Goal: Information Seeking & Learning: Learn about a topic

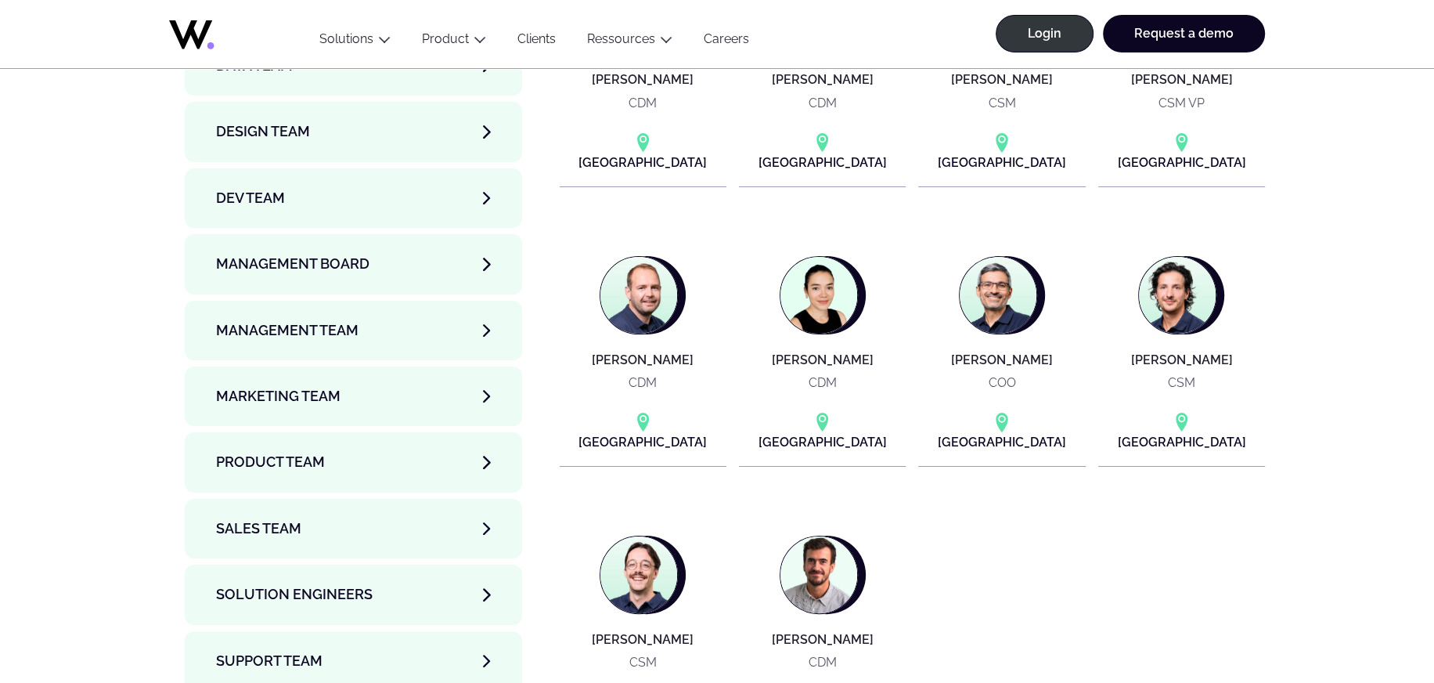
scroll to position [5414, 0]
click at [427, 630] on link "Support team" at bounding box center [353, 660] width 337 height 60
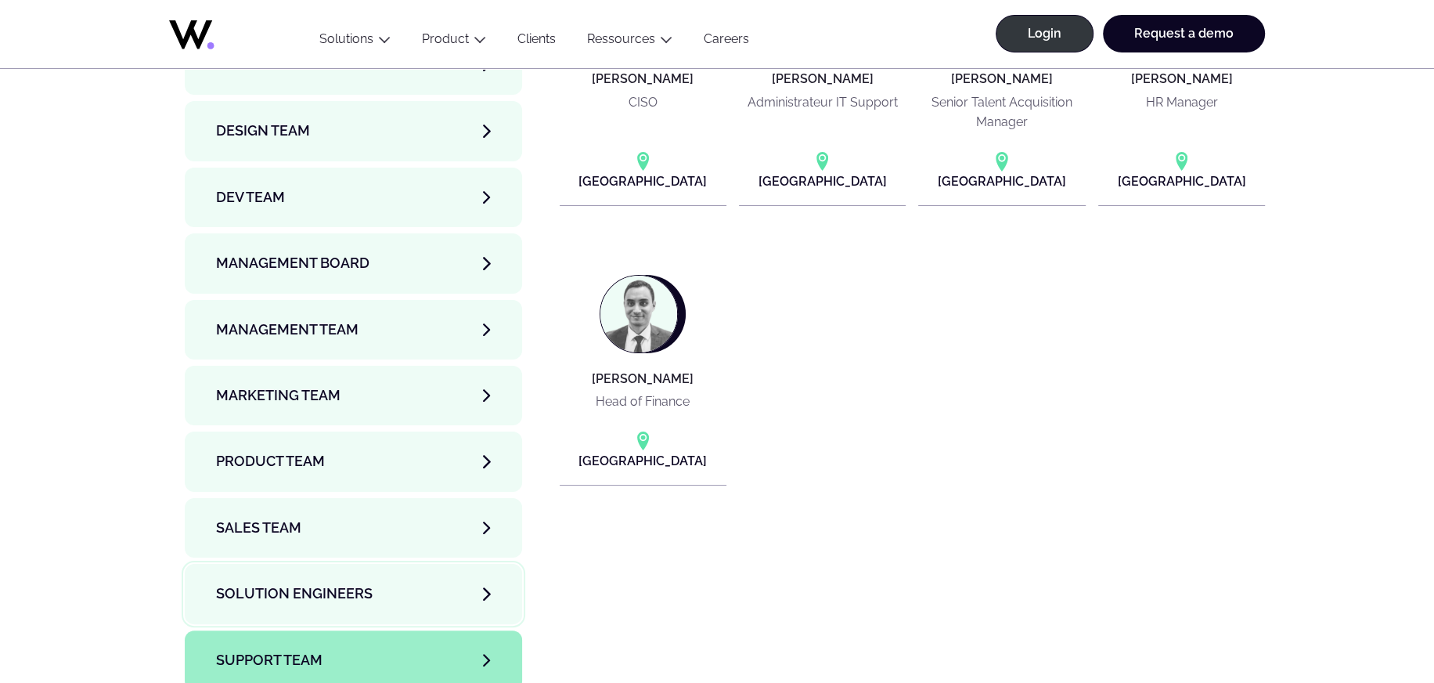
click at [376, 564] on link "Solution Engineers" at bounding box center [353, 594] width 337 height 60
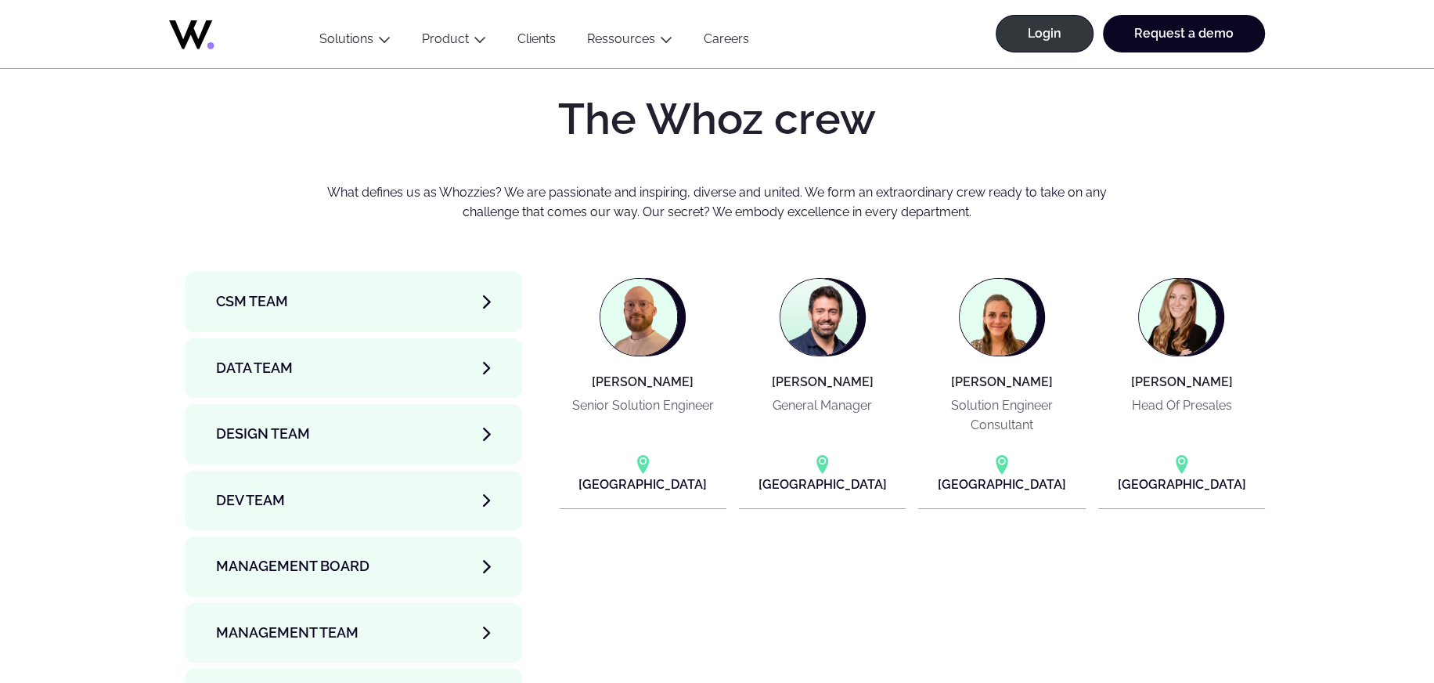
scroll to position [5112, 0]
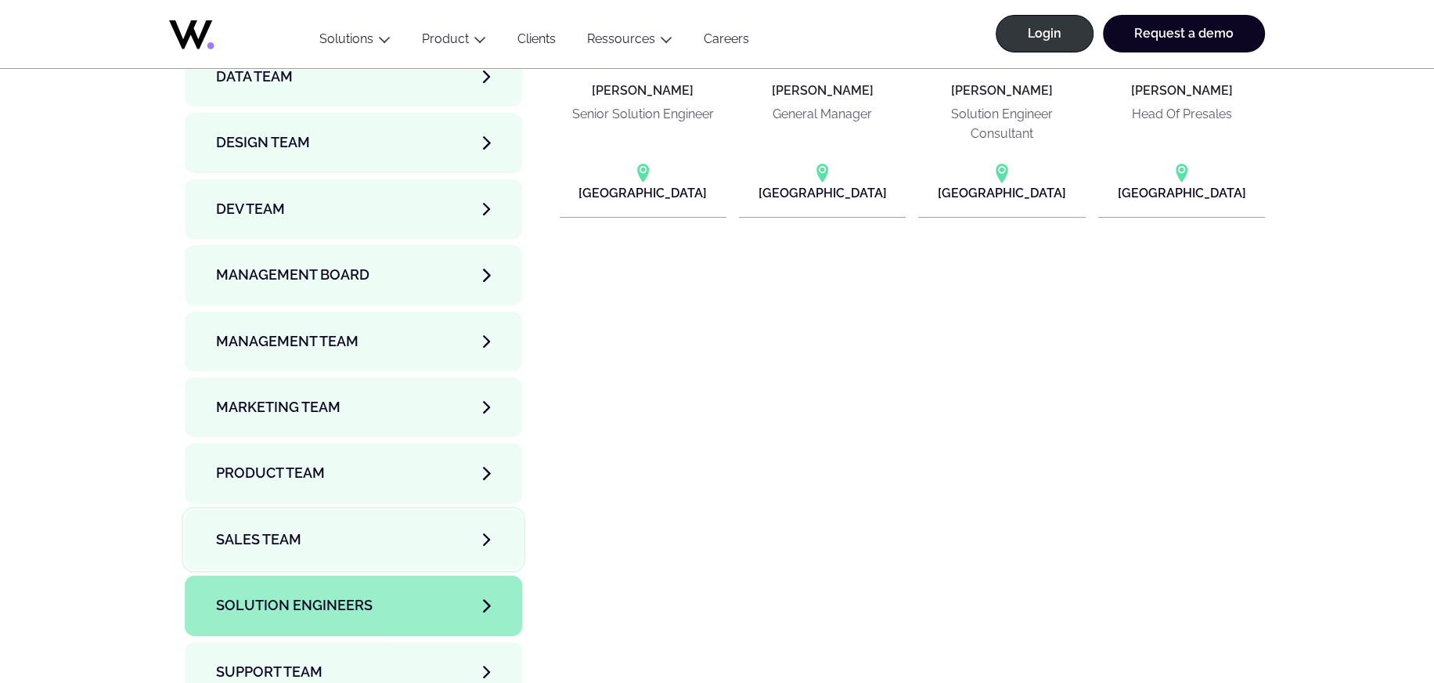
click at [341, 510] on link "Sales team" at bounding box center [353, 540] width 337 height 60
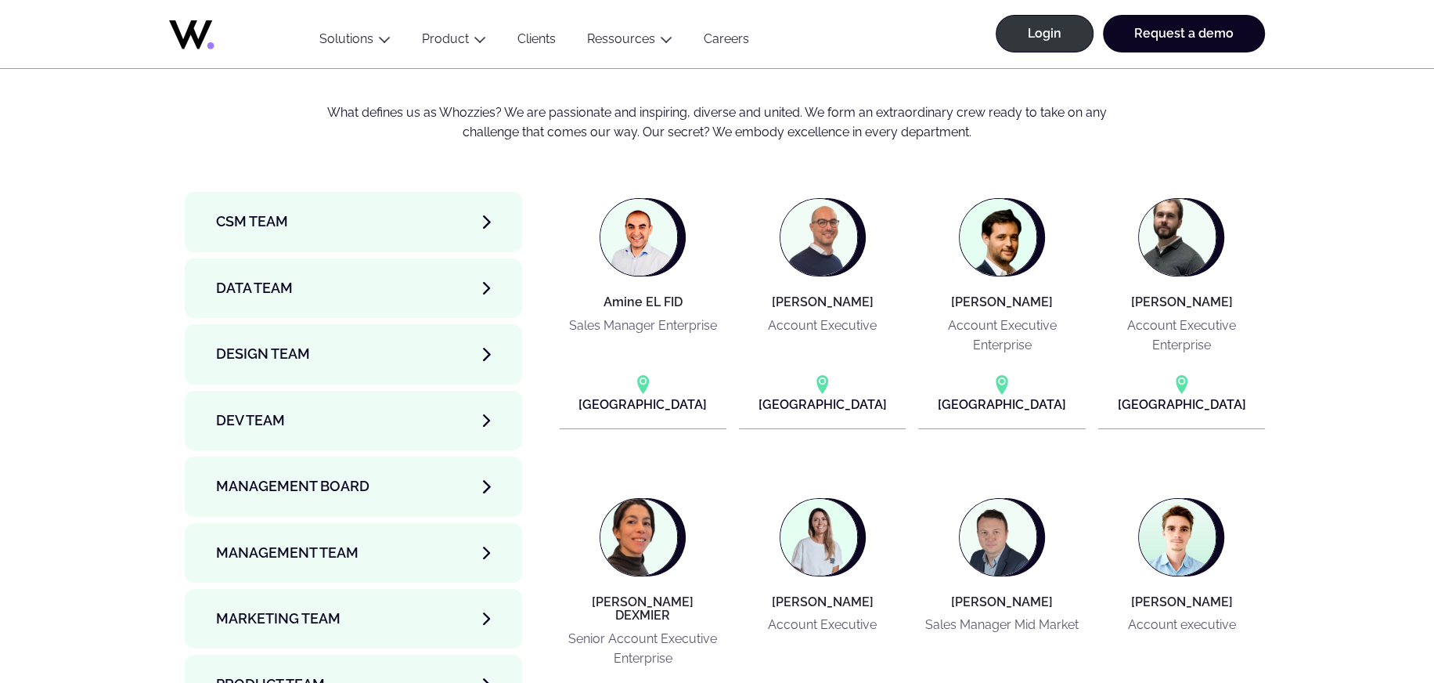
scroll to position [5206, 0]
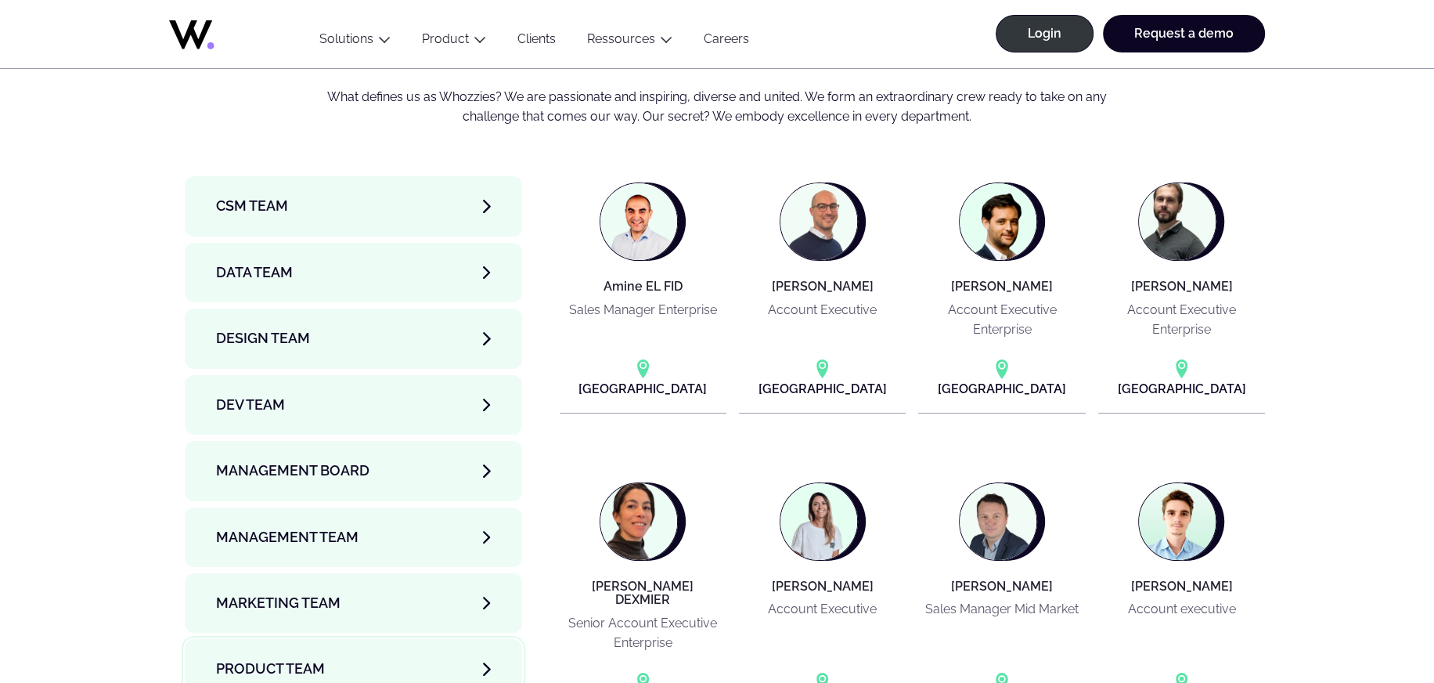
click at [308, 658] on span "Product team" at bounding box center [270, 669] width 109 height 22
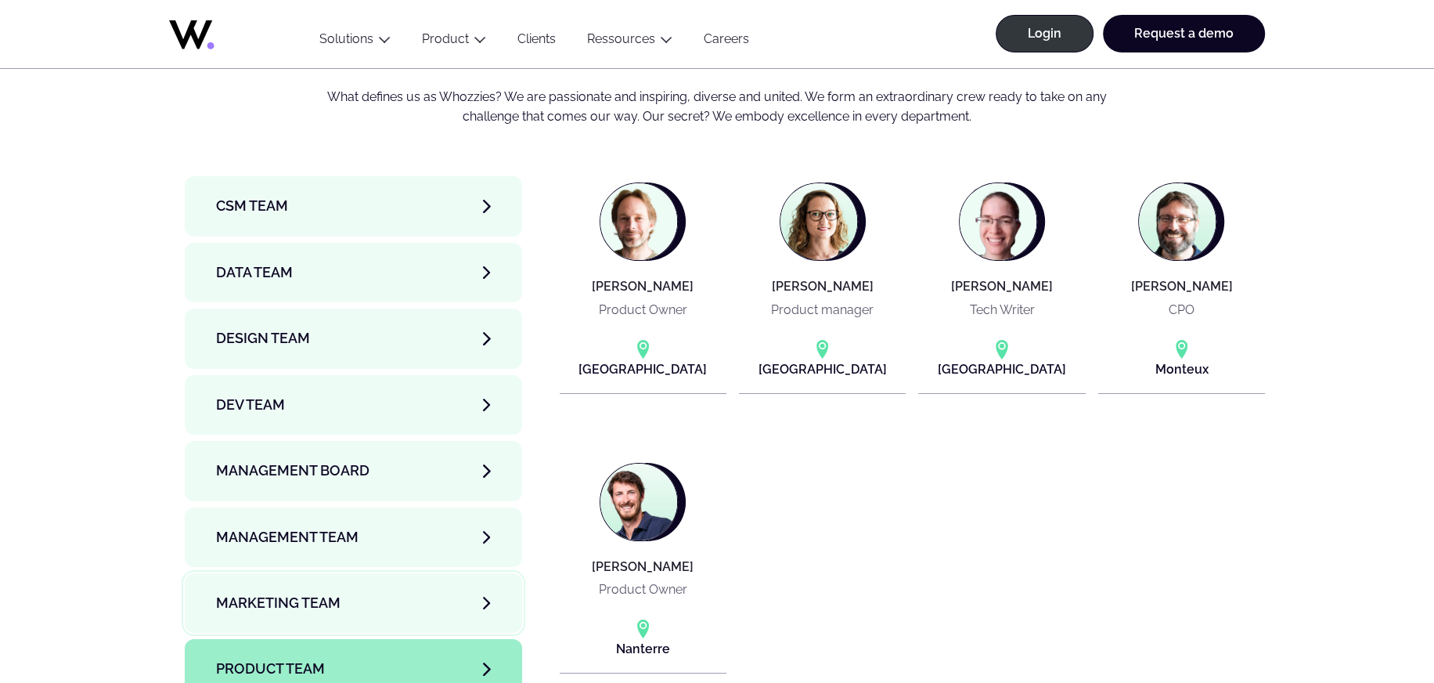
click at [310, 573] on link "Marketing Team" at bounding box center [353, 603] width 337 height 60
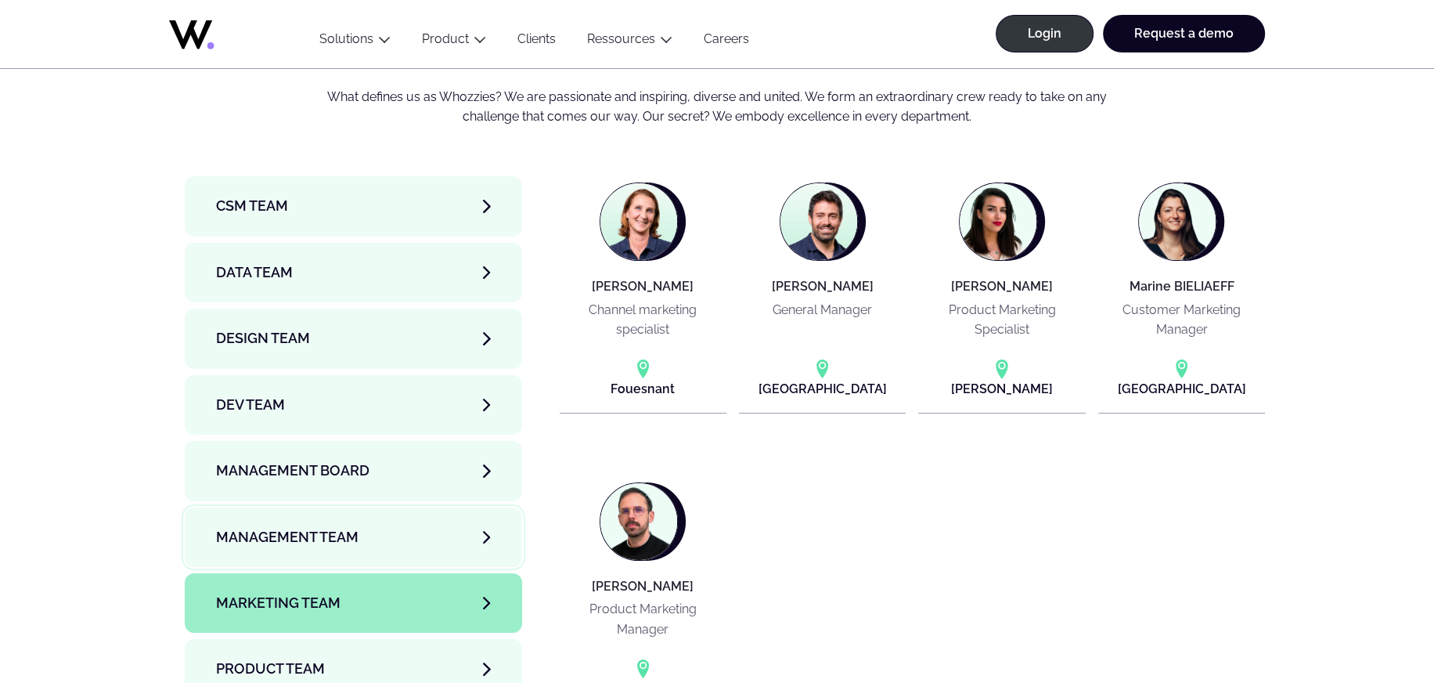
click at [300, 507] on link "Management Team" at bounding box center [353, 537] width 337 height 60
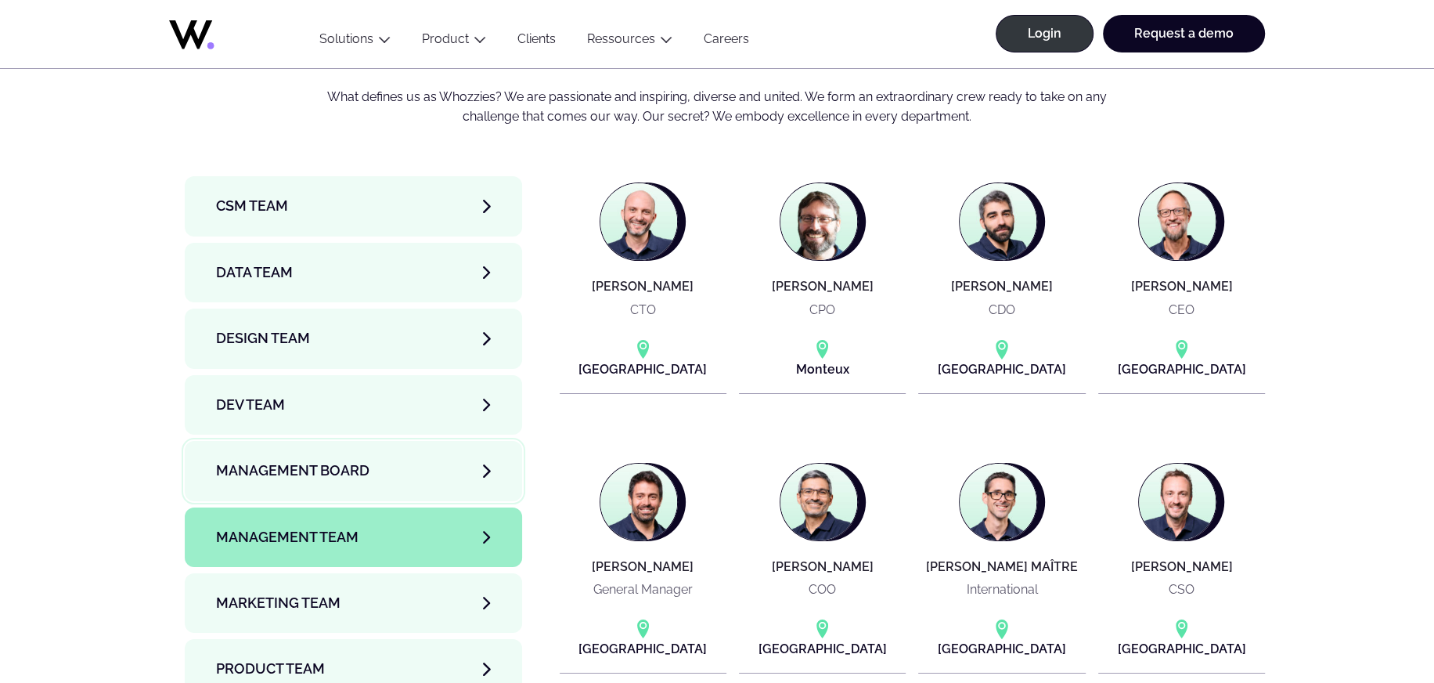
click at [284, 460] on span "Management Board" at bounding box center [292, 471] width 153 height 22
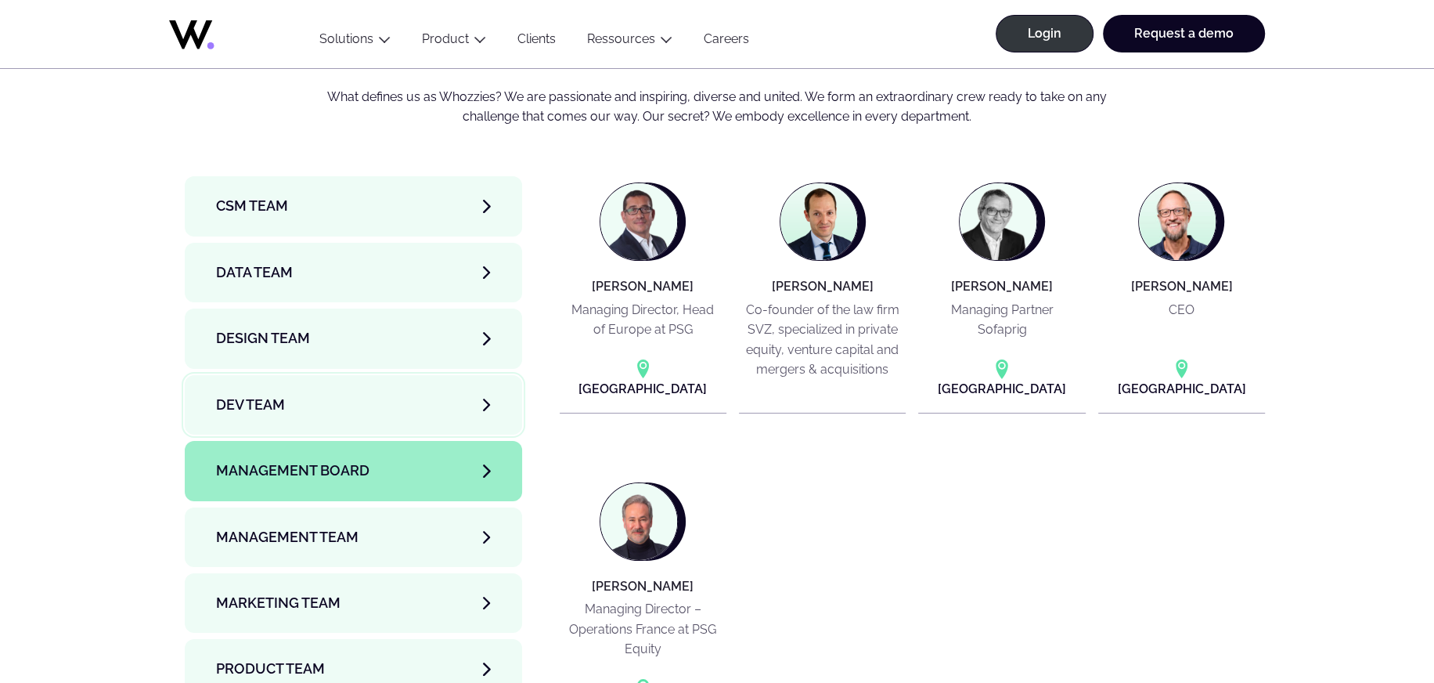
click at [281, 394] on span "Dev team" at bounding box center [250, 405] width 69 height 22
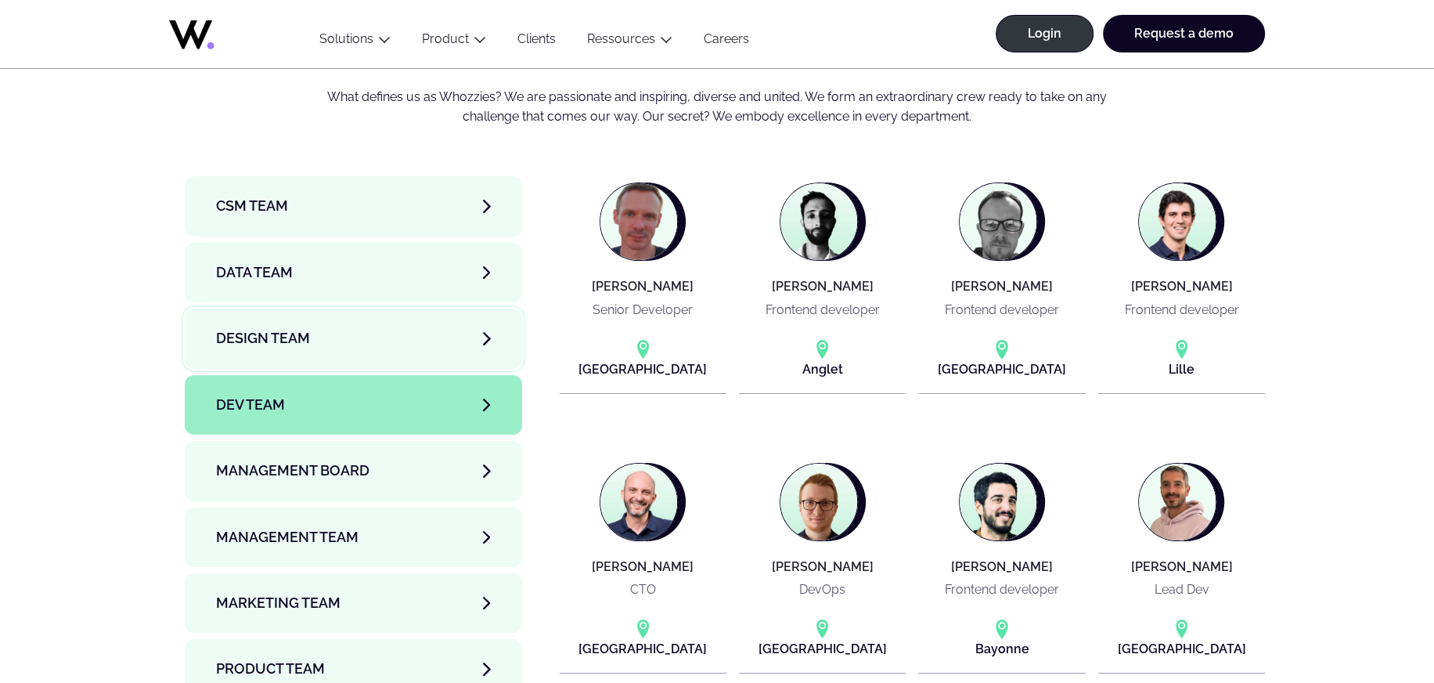
click at [278, 308] on link "Design team" at bounding box center [353, 338] width 337 height 60
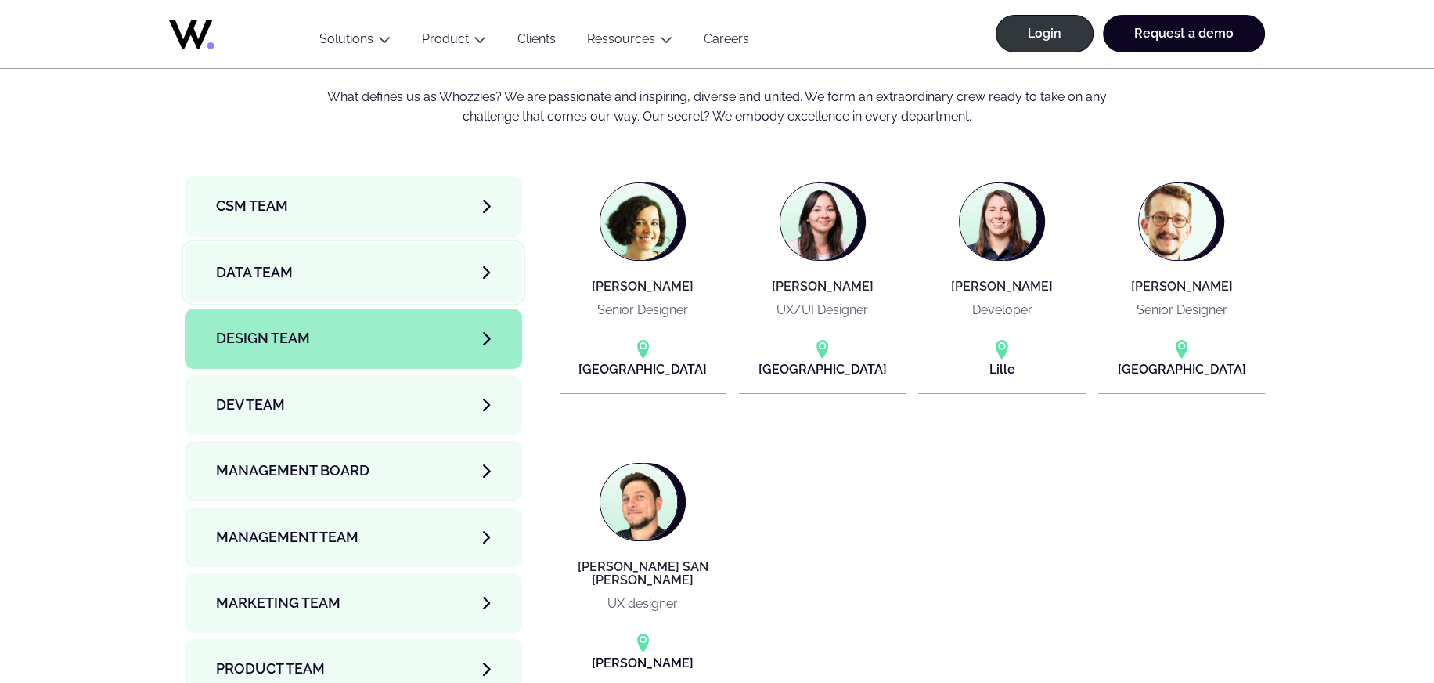
click at [275, 243] on link "Data team" at bounding box center [353, 273] width 337 height 60
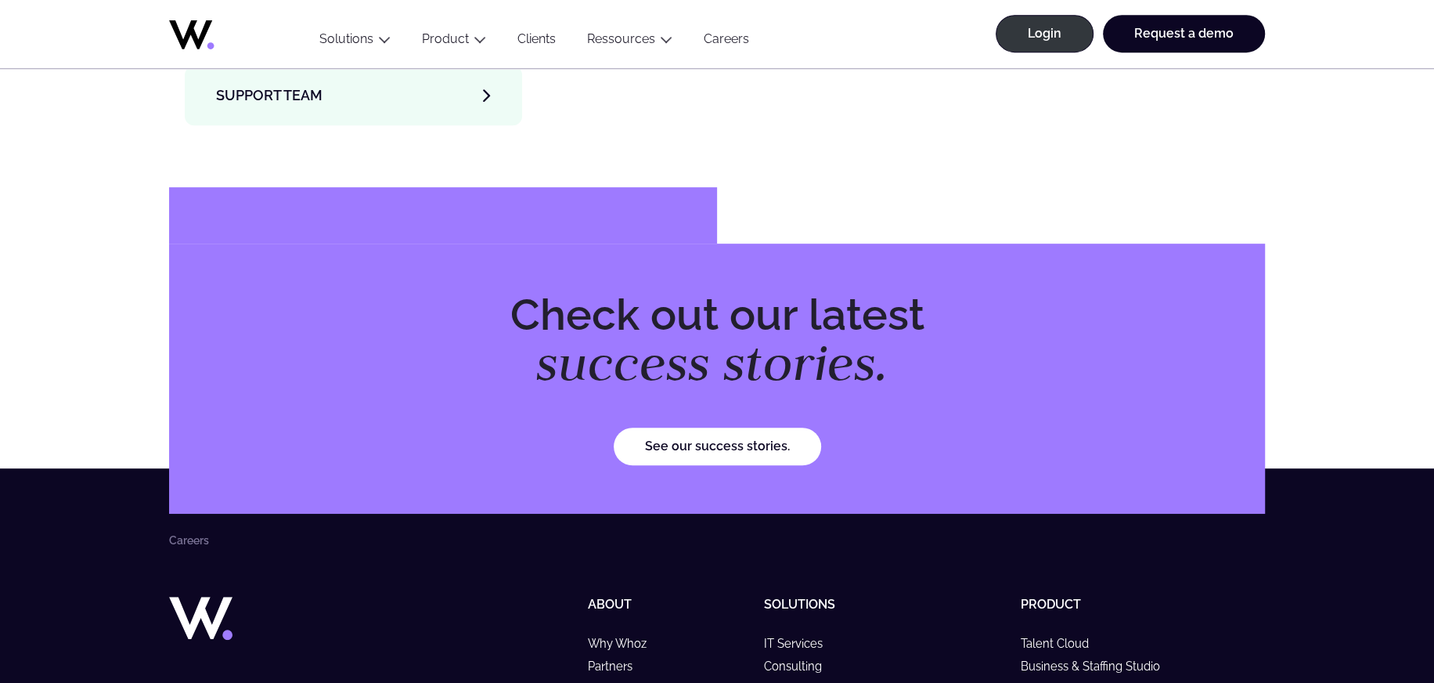
scroll to position [6192, 0]
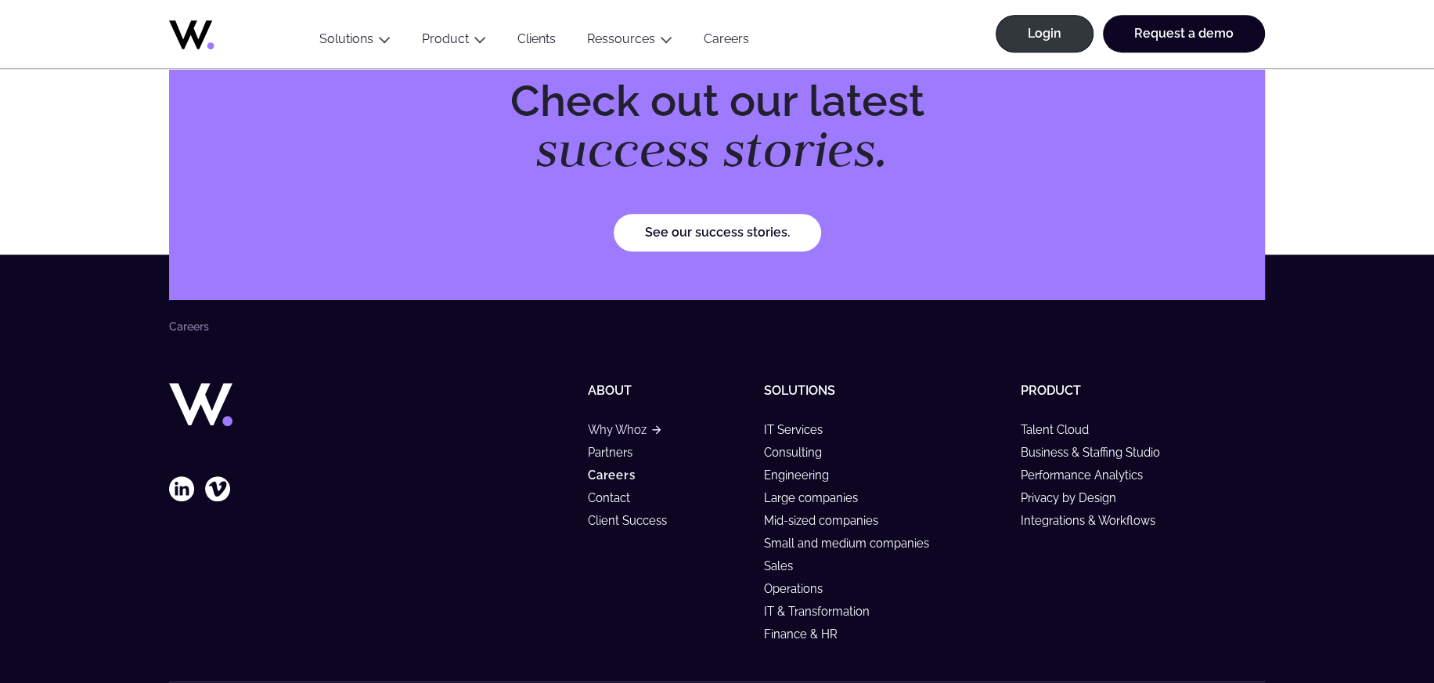
click at [600, 423] on link "Why Whoz" at bounding box center [624, 429] width 73 height 13
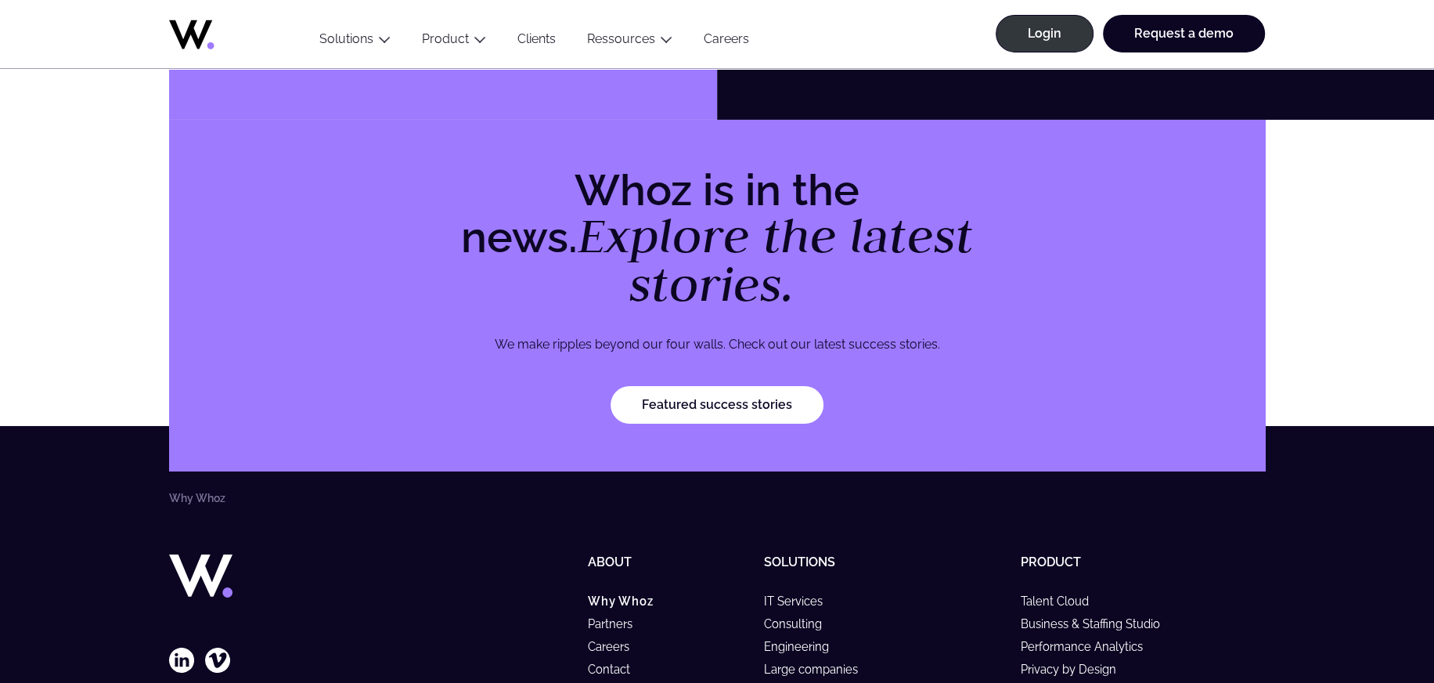
scroll to position [4920, 0]
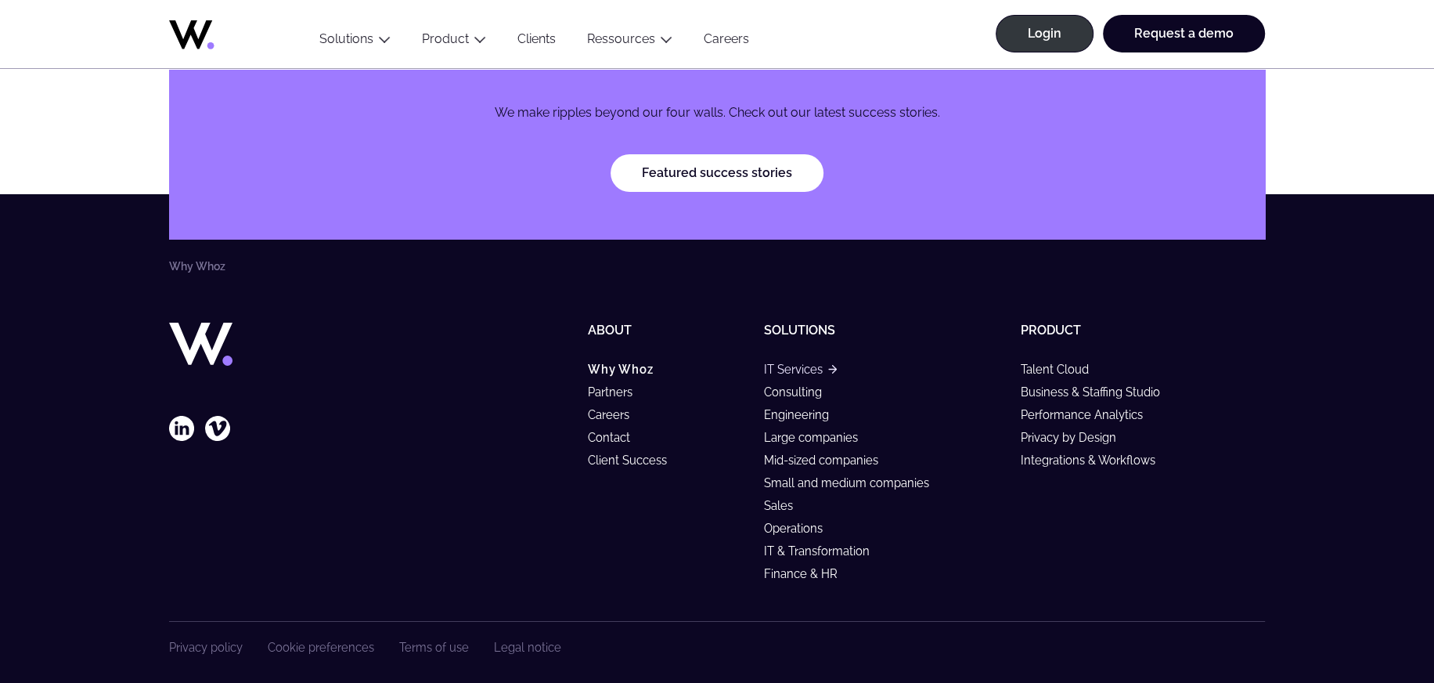
click at [784, 362] on link "IT Services" at bounding box center [800, 368] width 73 height 13
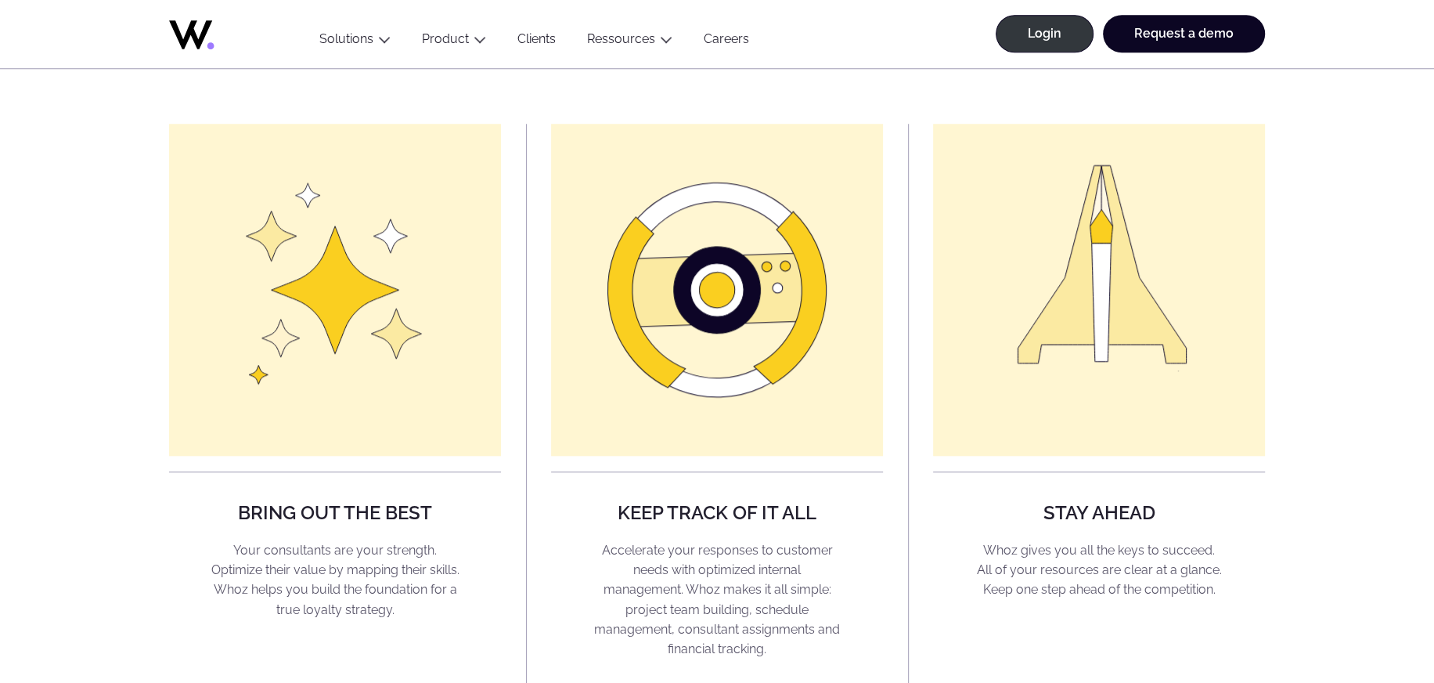
scroll to position [1289, 0]
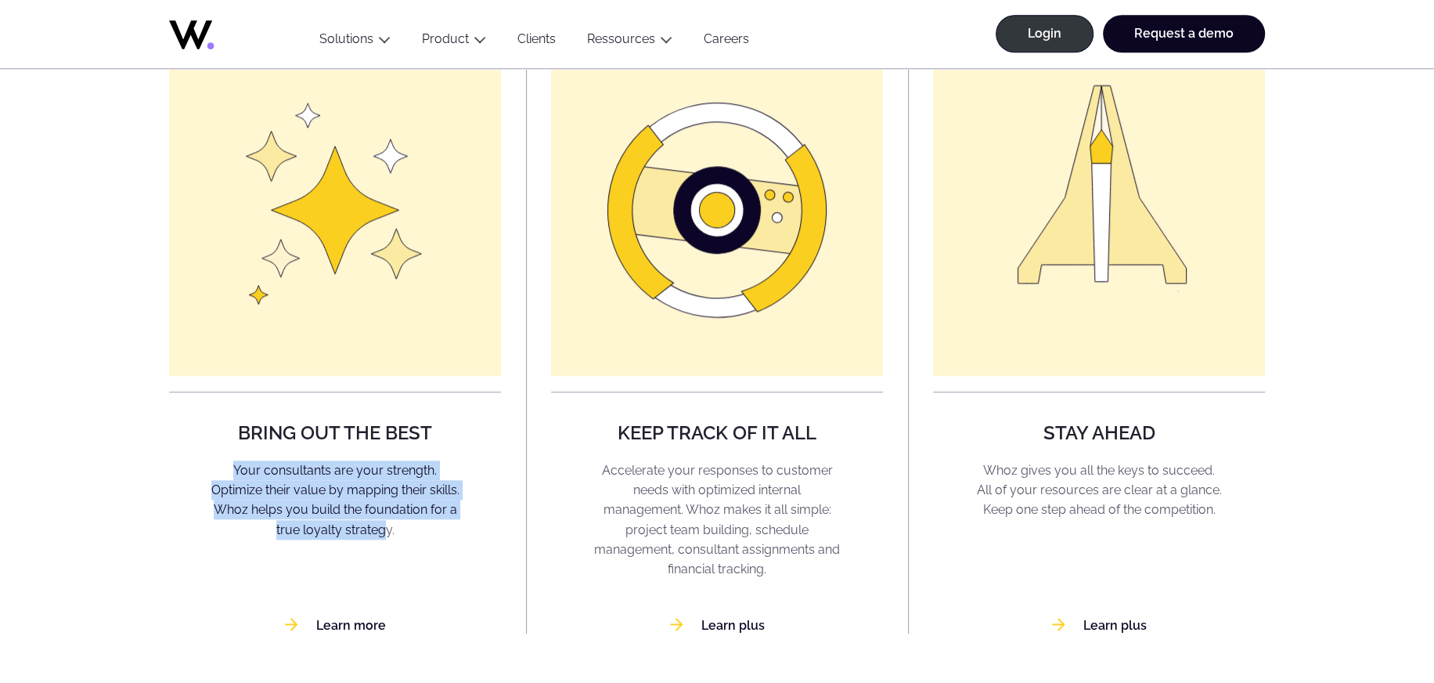
drag, startPoint x: 233, startPoint y: 473, endPoint x: 397, endPoint y: 543, distance: 178.9
click at [397, 543] on div "Bring out the best Your consultants are your strength. Optimize their value by …" at bounding box center [335, 339] width 332 height 590
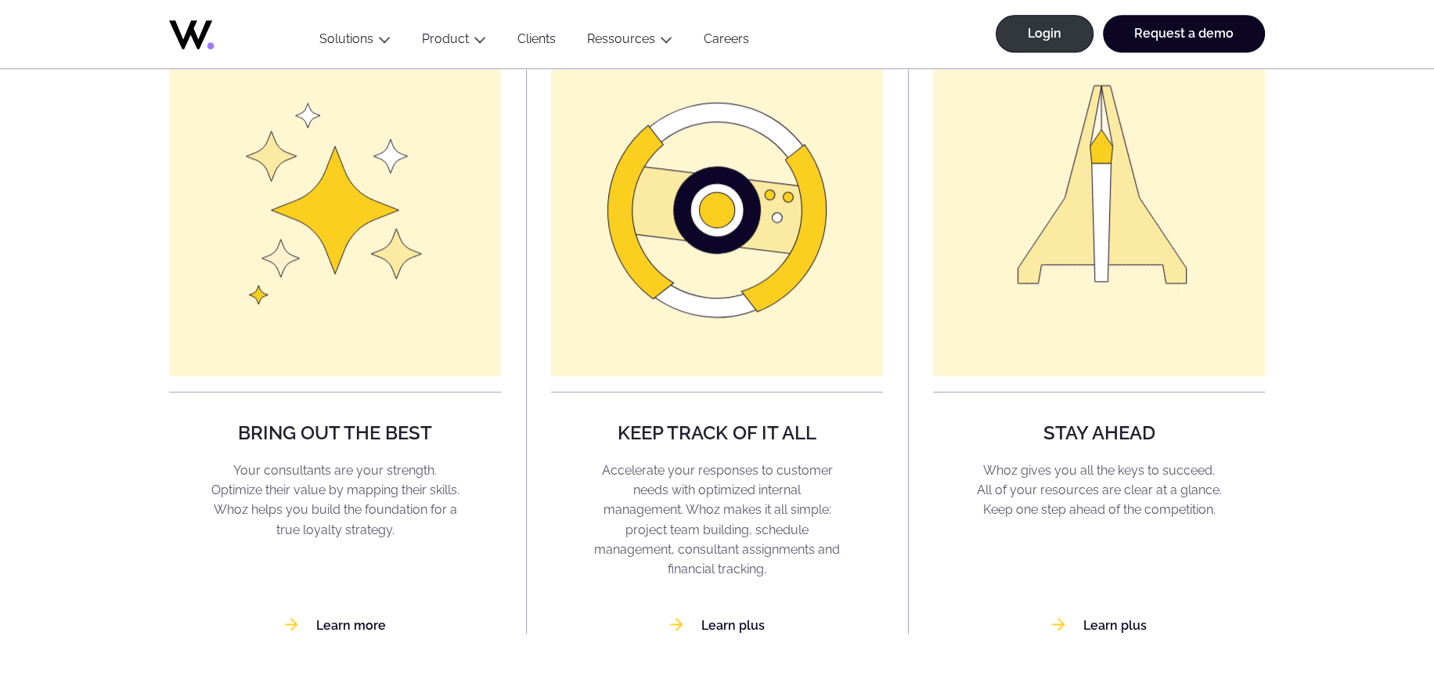
click at [340, 626] on link "Learn more" at bounding box center [335, 625] width 101 height 15
click at [739, 601] on div "Keep track of it all Accelerate your responses to customer needs with optimized…" at bounding box center [717, 339] width 332 height 590
click at [741, 621] on link "Learn plus" at bounding box center [717, 625] width 95 height 15
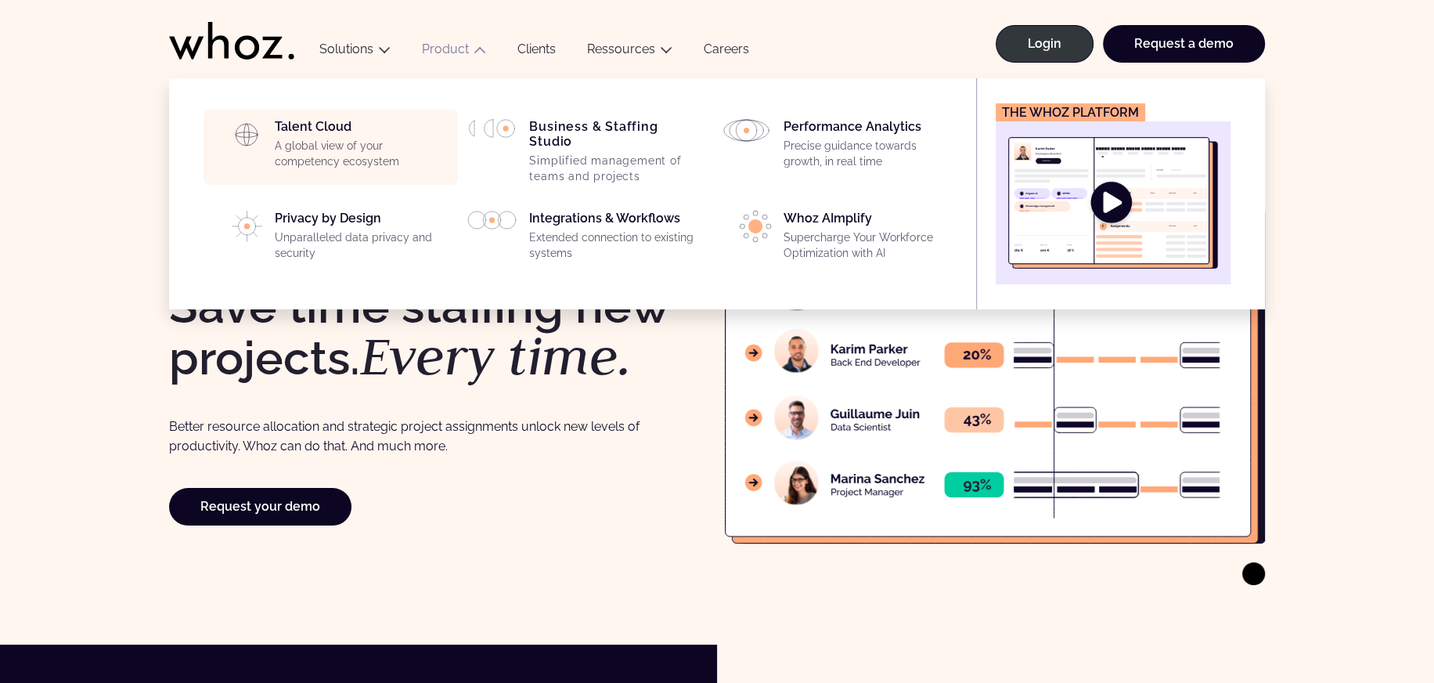
click at [344, 142] on p "A global view of your competency ecosystem" at bounding box center [362, 154] width 174 height 31
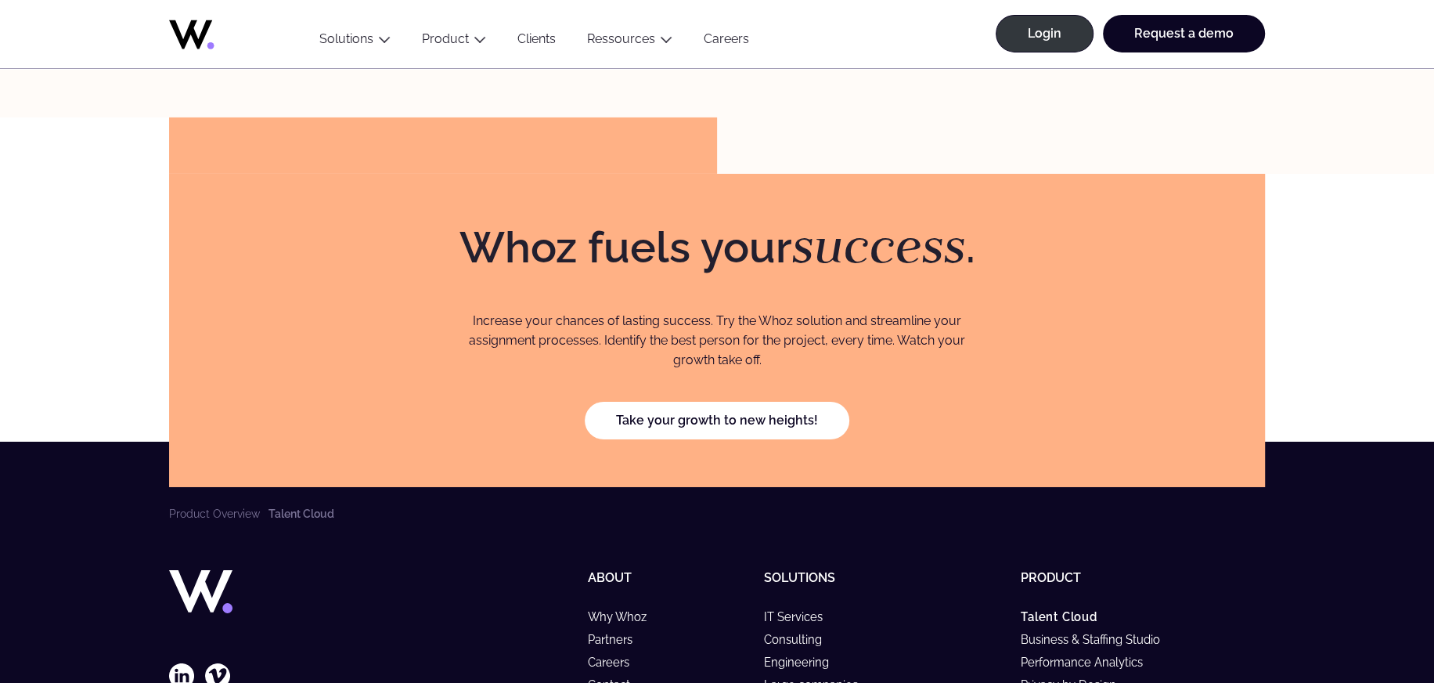
scroll to position [4872, 0]
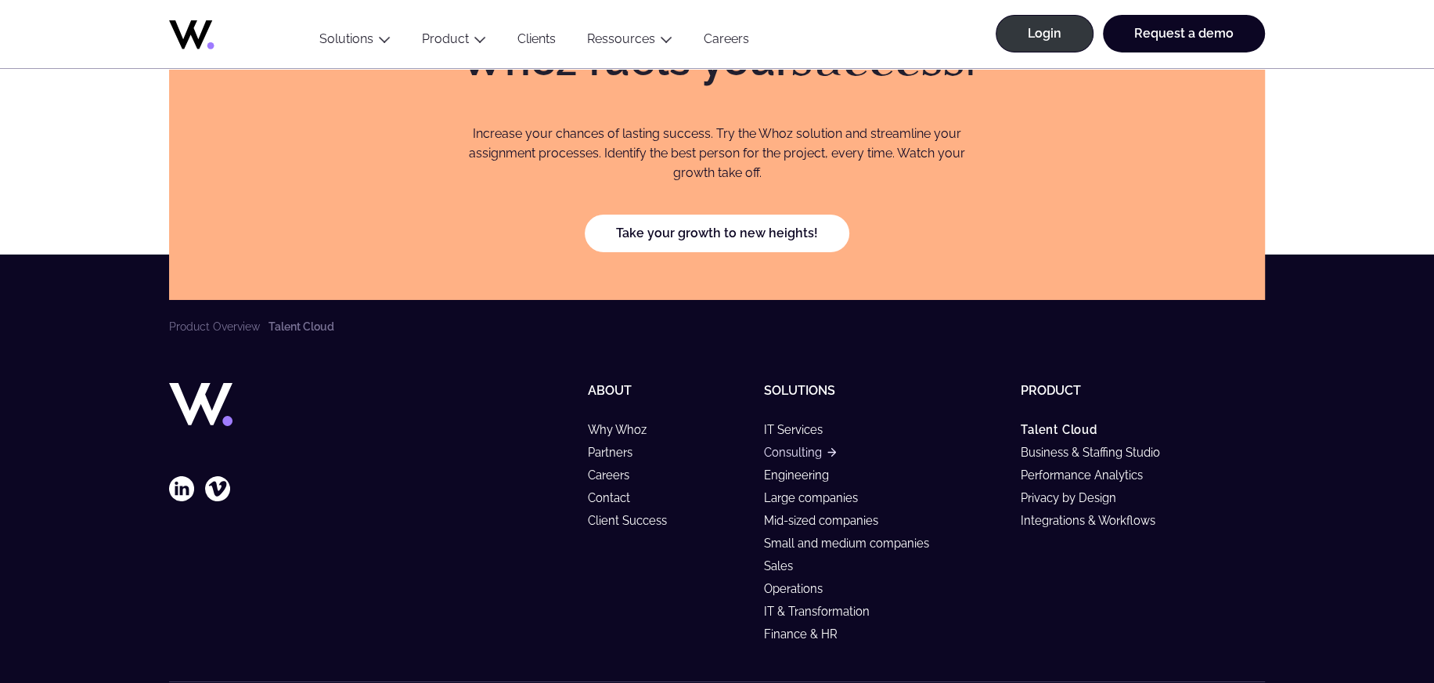
click at [812, 445] on link "Consulting" at bounding box center [800, 451] width 72 height 13
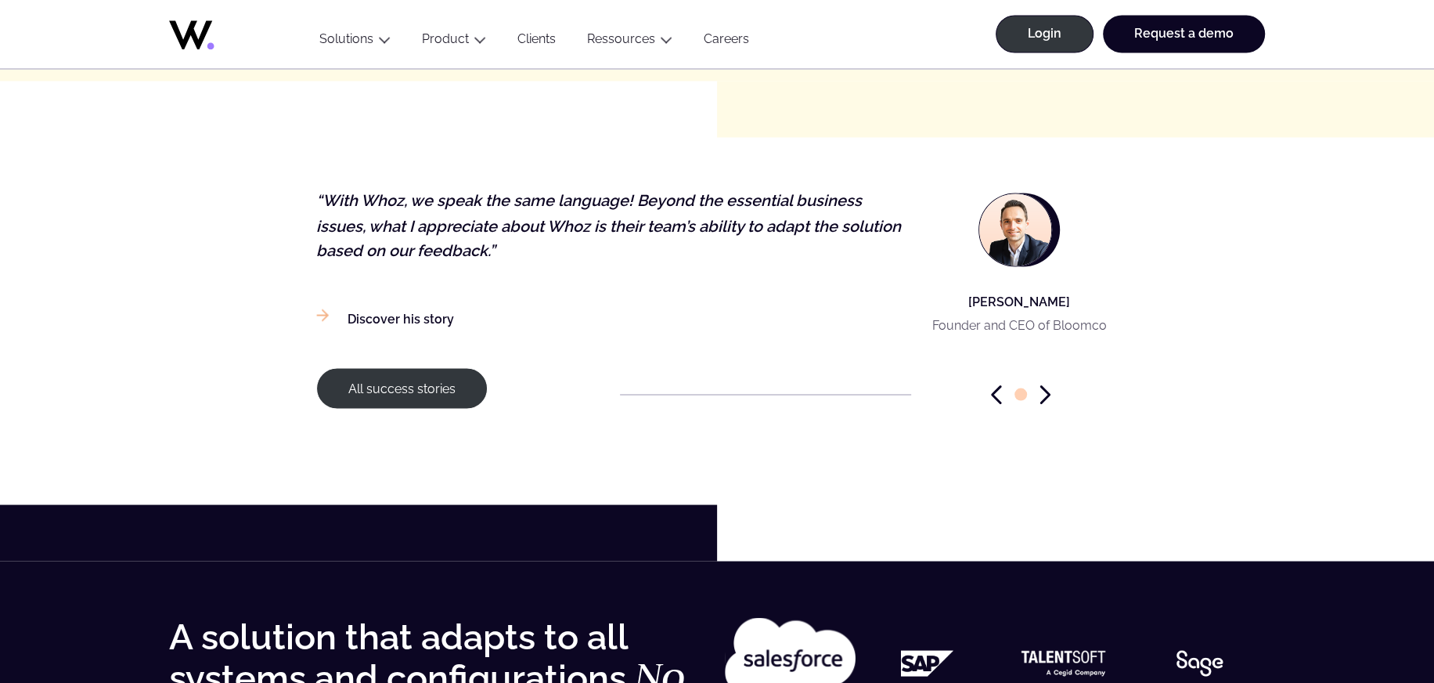
scroll to position [2461, 0]
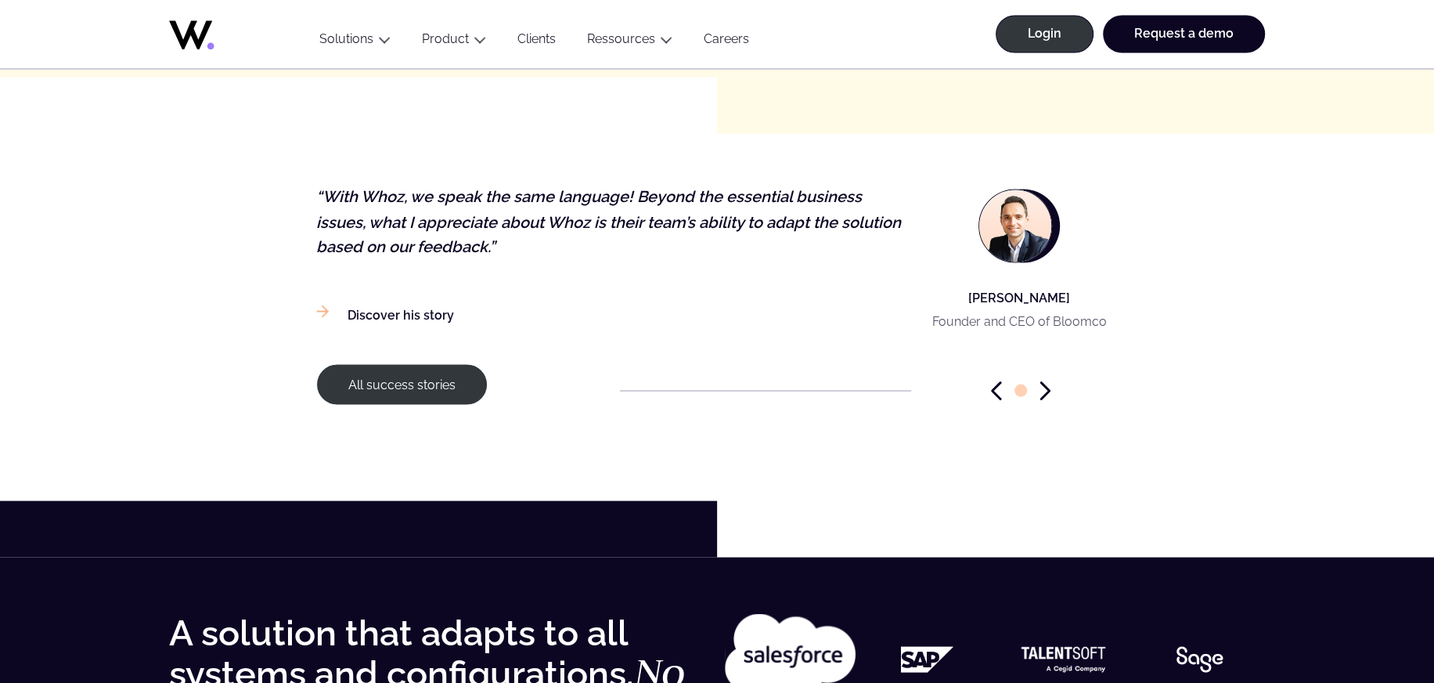
click at [1040, 395] on icon "Next slide" at bounding box center [1045, 390] width 11 height 20
click at [1040, 383] on icon "Next slide" at bounding box center [1045, 390] width 11 height 20
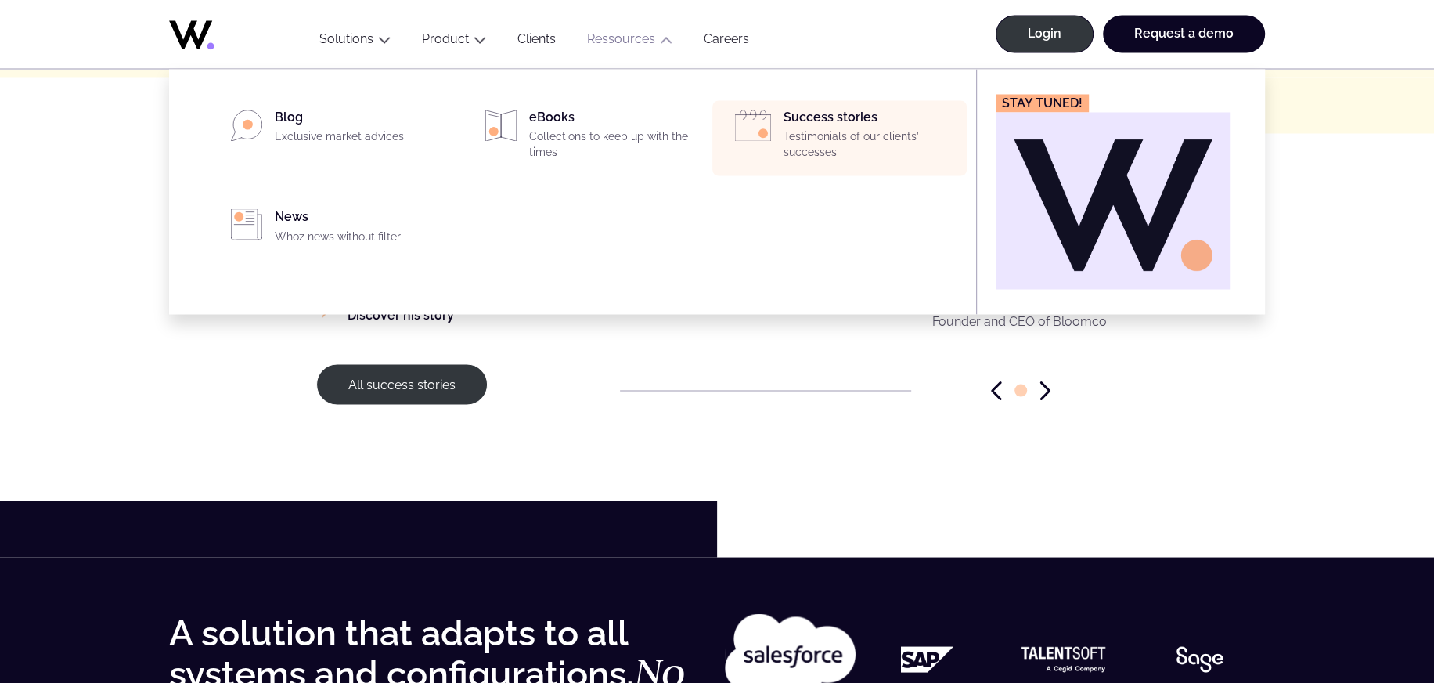
click at [804, 124] on div "Success stories Testimonials of our clients’ successes" at bounding box center [871, 138] width 174 height 56
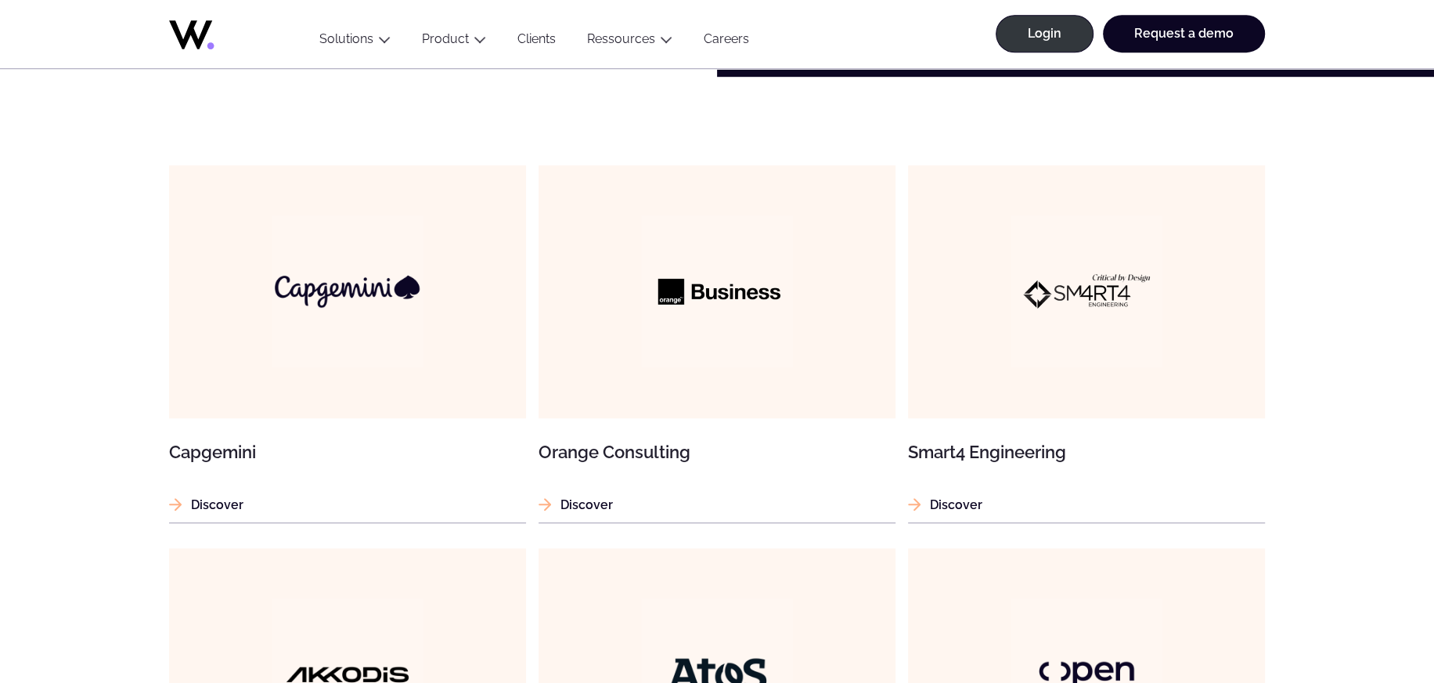
scroll to position [901, 0]
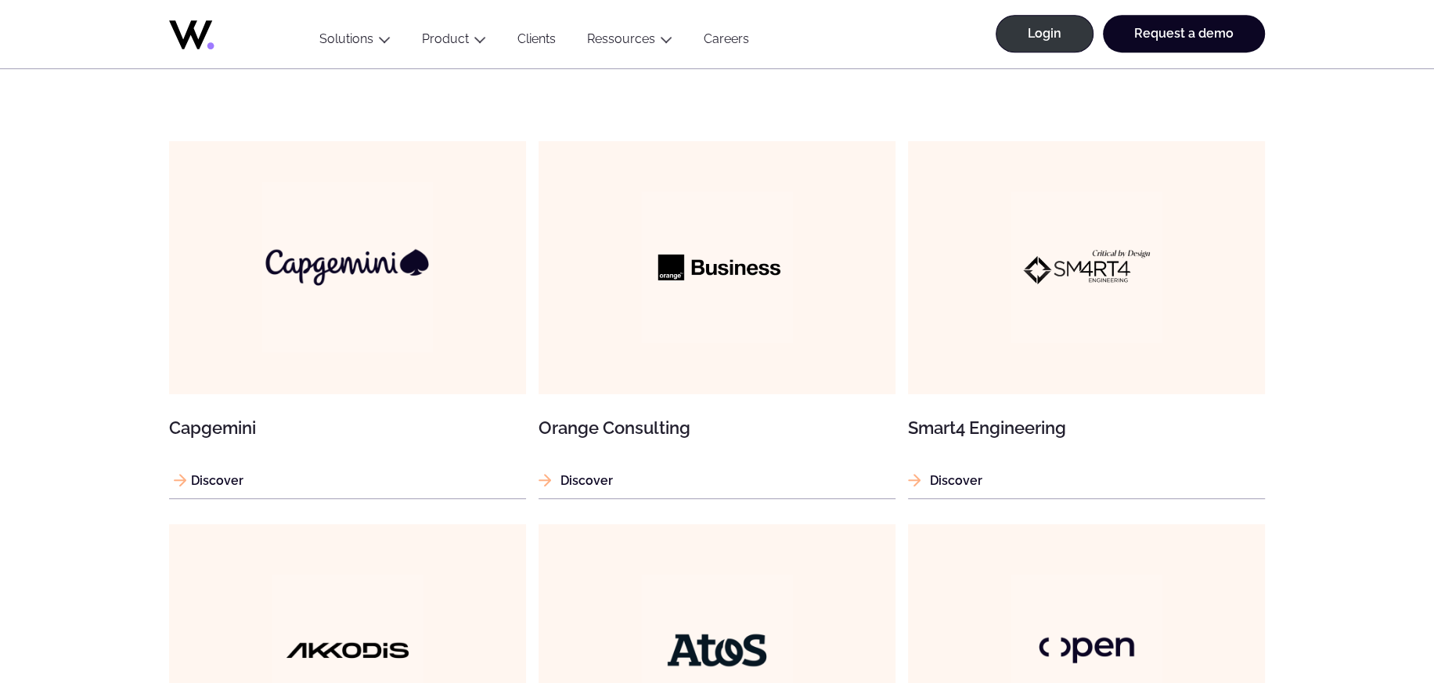
click at [302, 482] on p "Discover" at bounding box center [347, 481] width 357 height 20
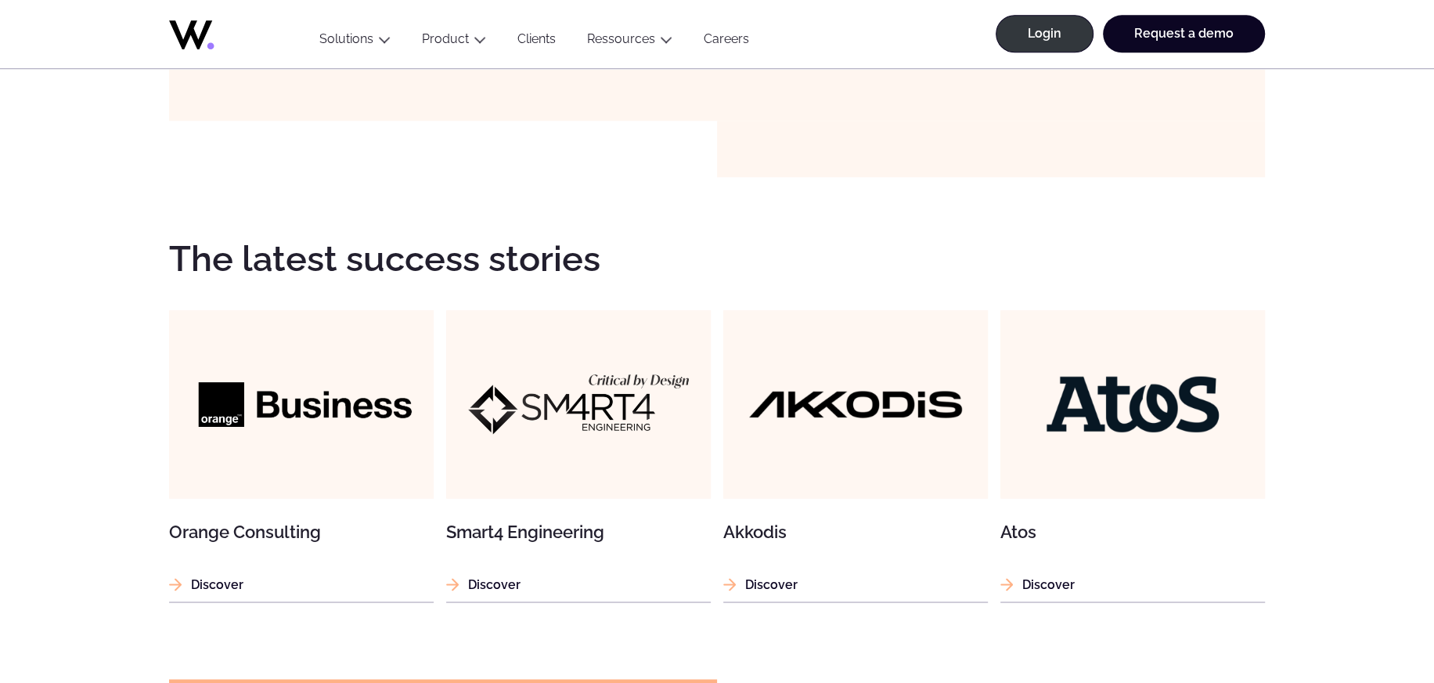
scroll to position [1726, 0]
click at [1057, 417] on img at bounding box center [1133, 403] width 265 height 265
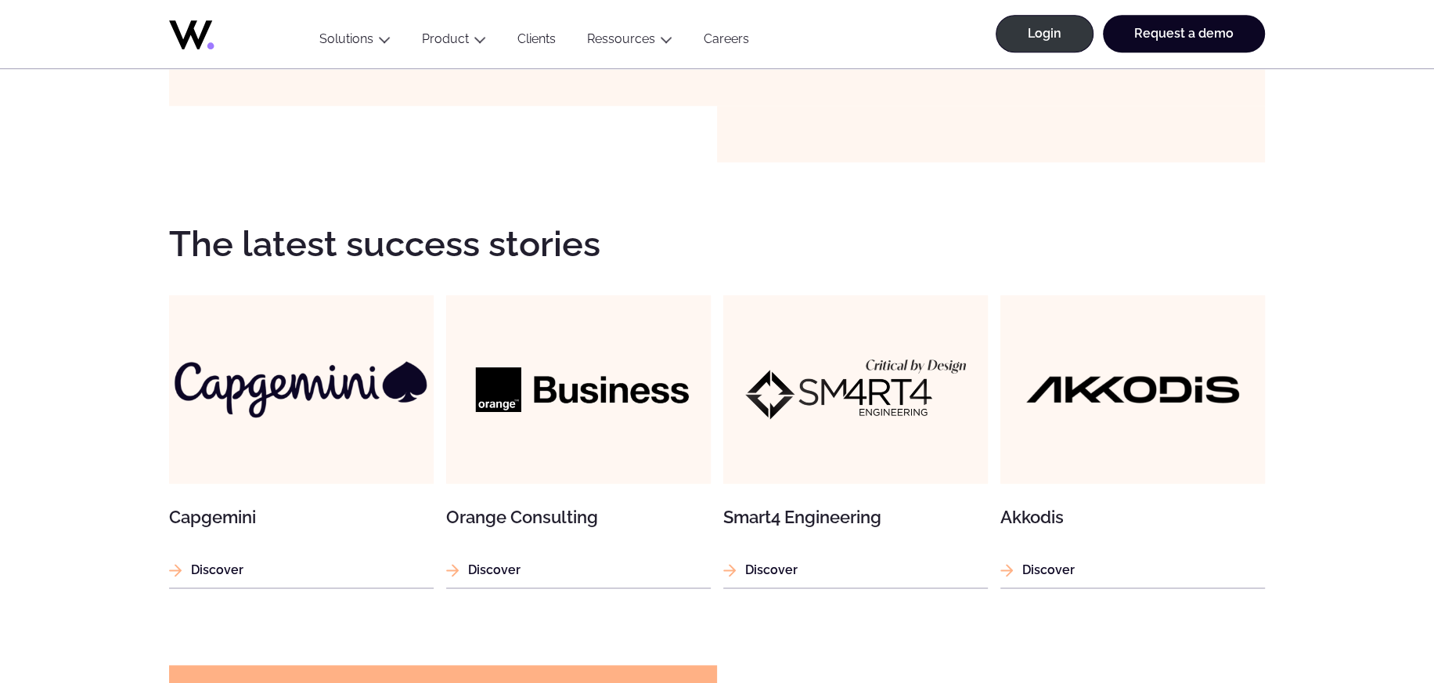
scroll to position [1551, 0]
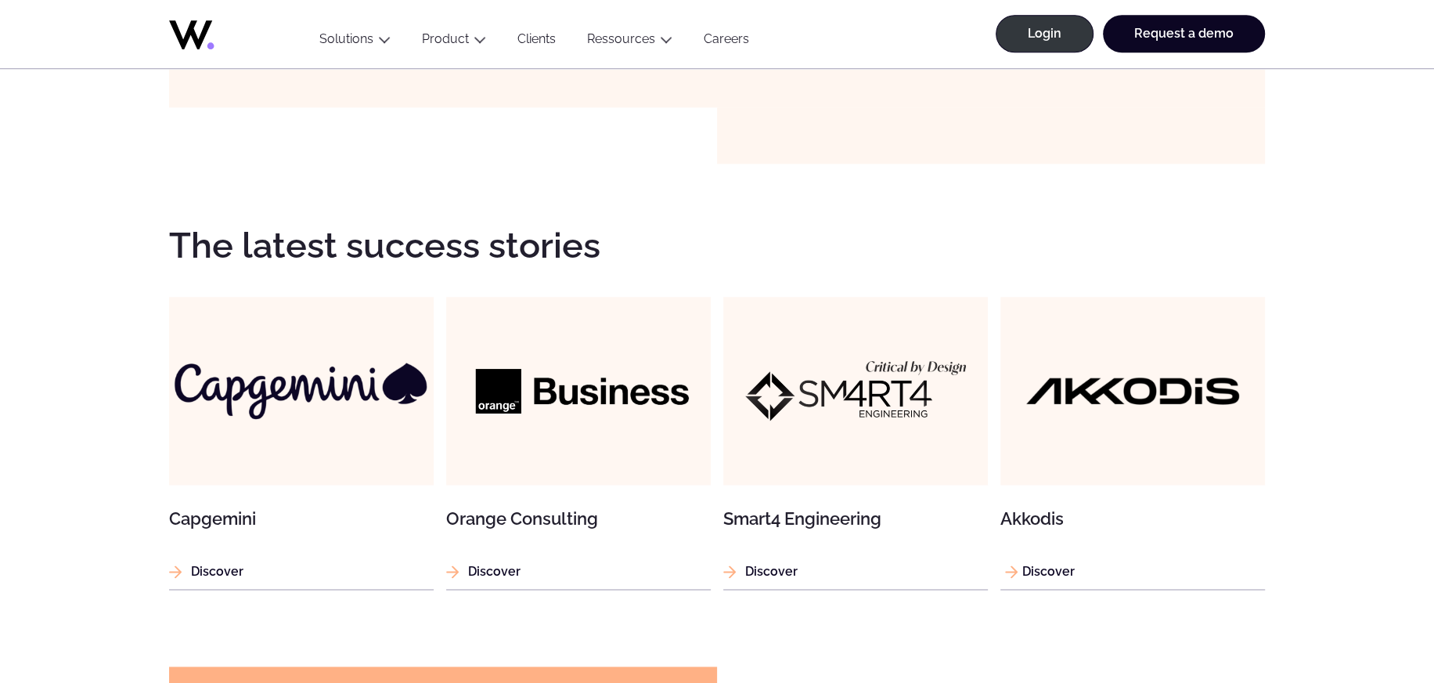
click at [1080, 406] on img at bounding box center [1133, 390] width 265 height 265
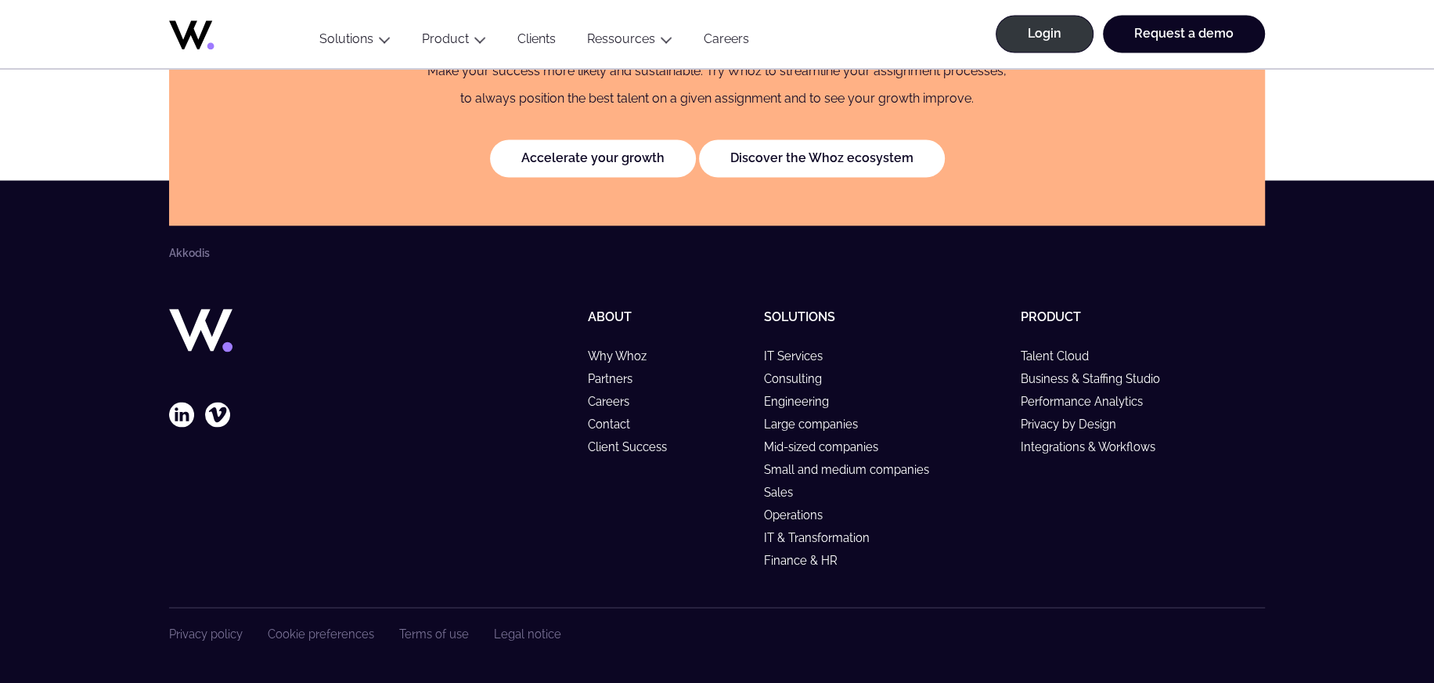
scroll to position [2475, 0]
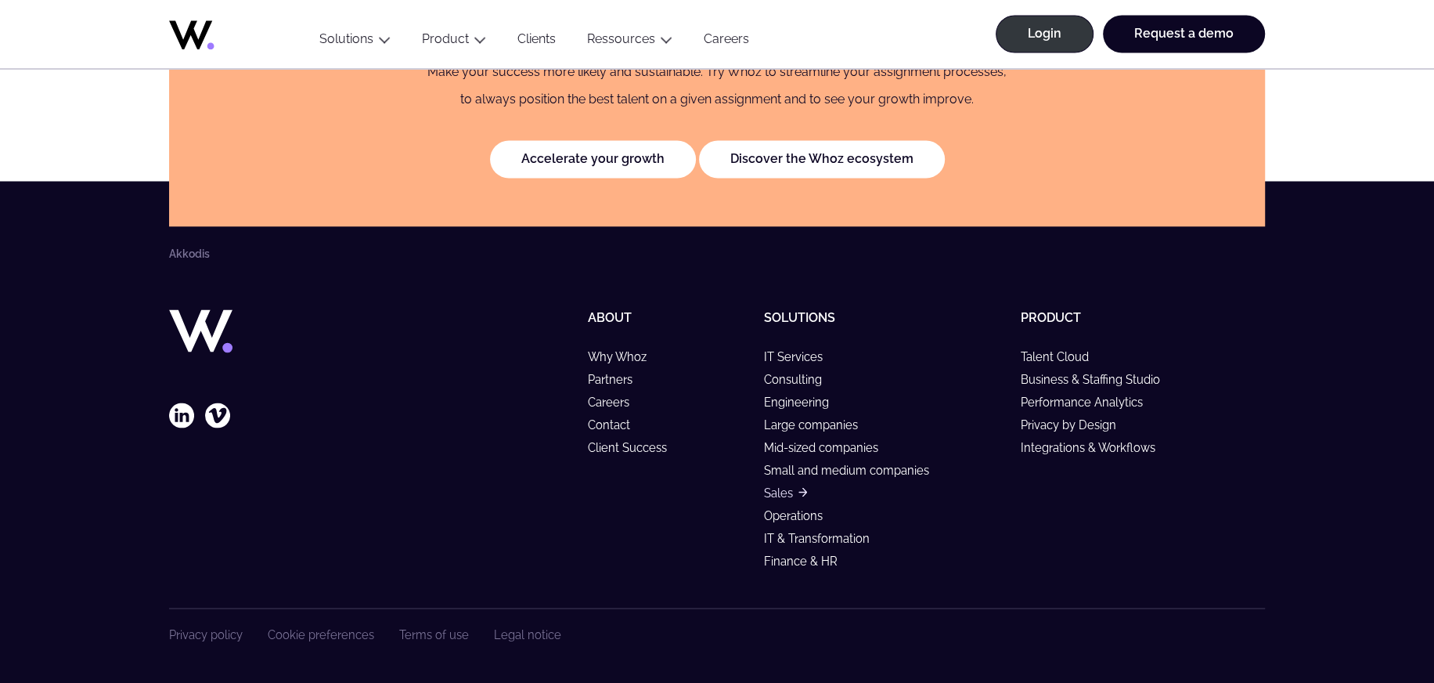
click at [798, 494] on link "Sales" at bounding box center [785, 491] width 43 height 13
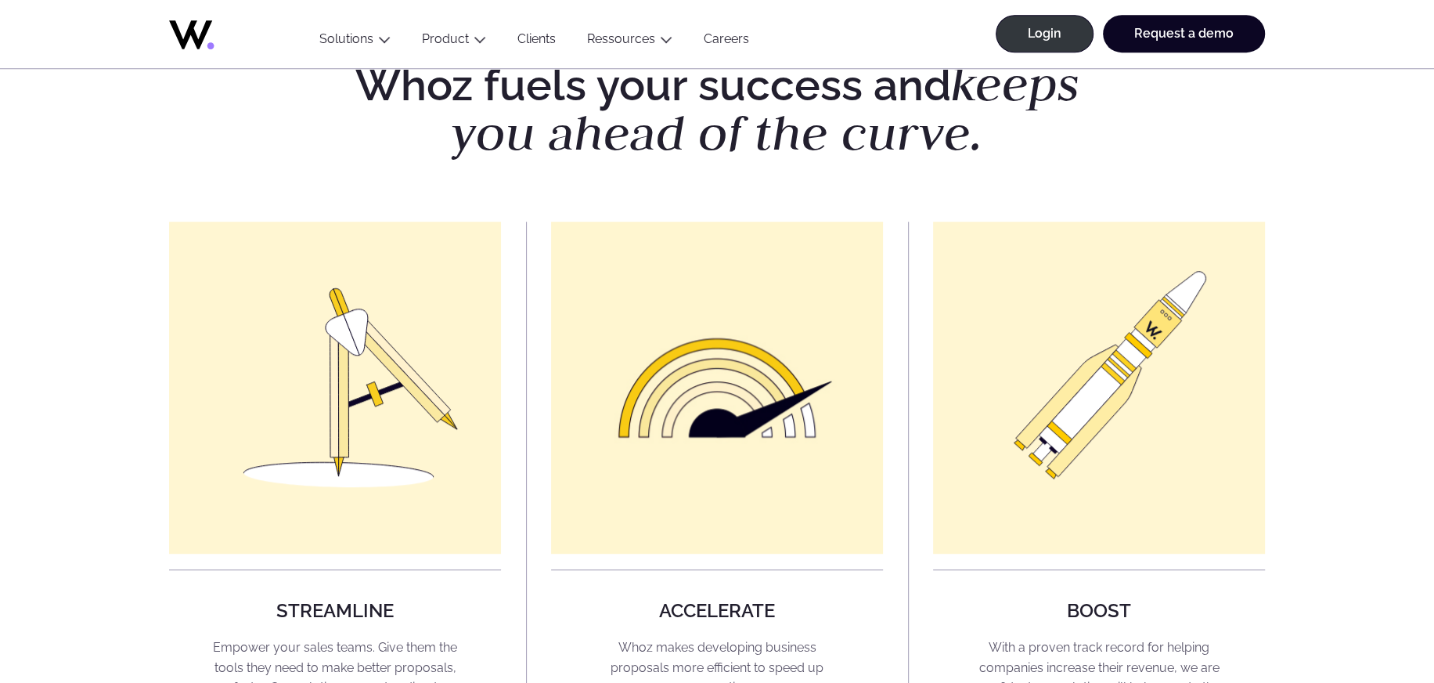
scroll to position [1264, 0]
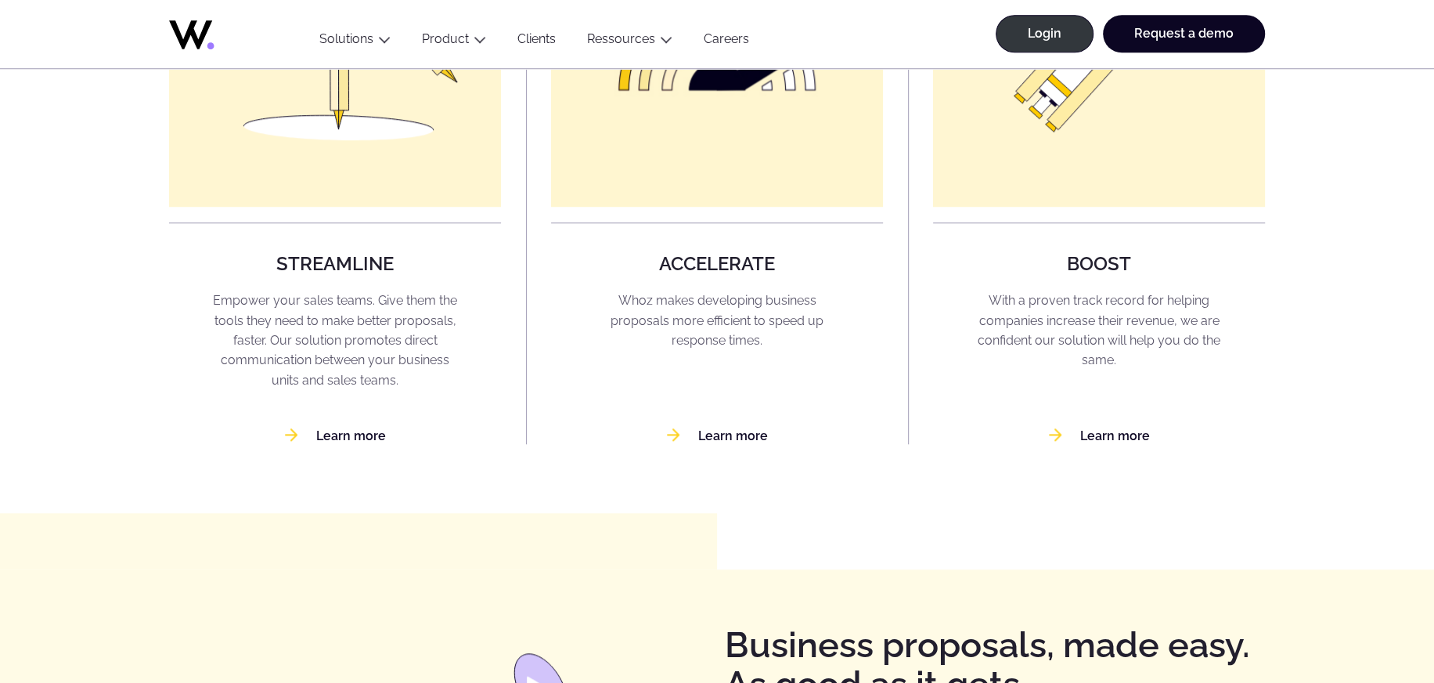
click at [732, 26] on ul "Menu Solutions Industries IT Services Consulting Engineering Company size Large…" at bounding box center [534, 30] width 461 height 78
click at [729, 40] on link "Careers" at bounding box center [726, 41] width 77 height 21
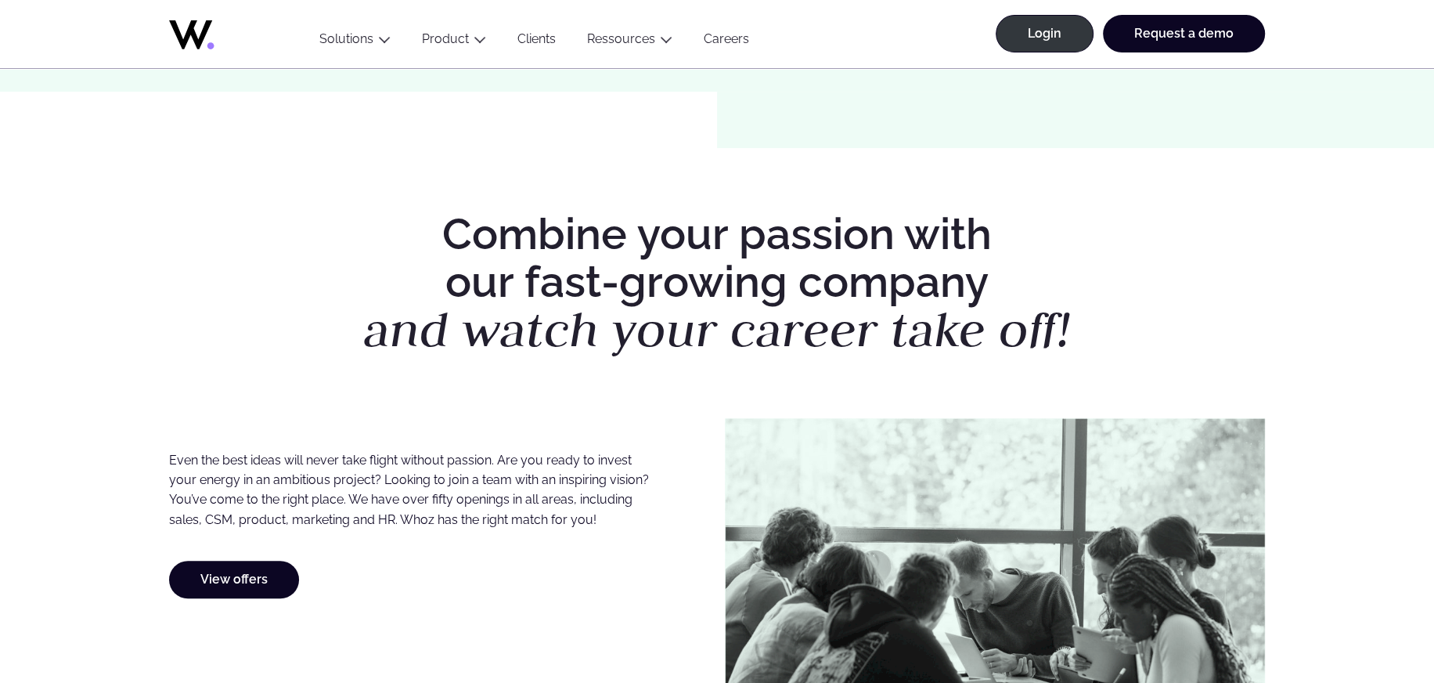
scroll to position [568, 0]
click at [232, 583] on link "View offers" at bounding box center [234, 579] width 130 height 38
